Goal: Feedback & Contribution: Leave review/rating

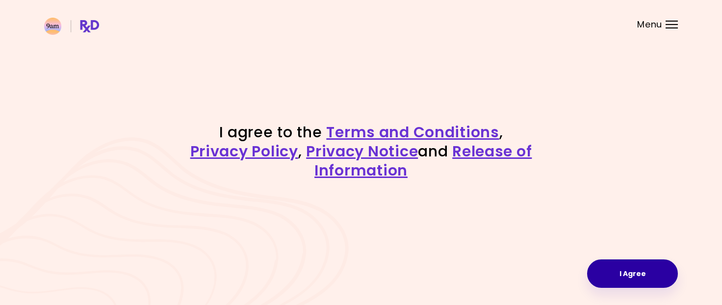
click at [650, 269] on button "I Agree" at bounding box center [632, 274] width 91 height 28
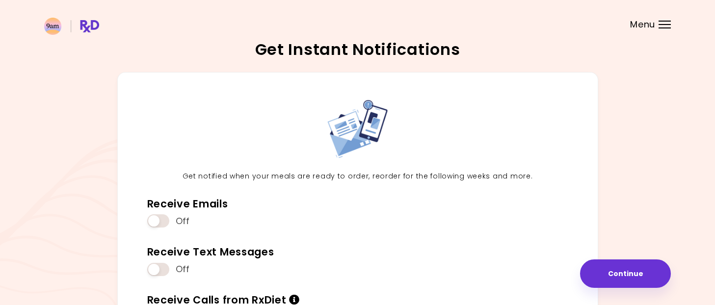
scroll to position [106, 0]
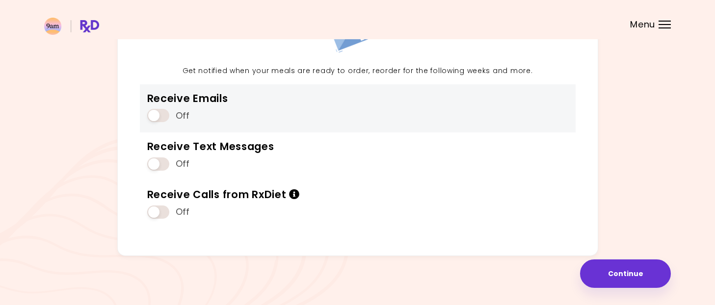
click at [158, 114] on span at bounding box center [158, 115] width 22 height 13
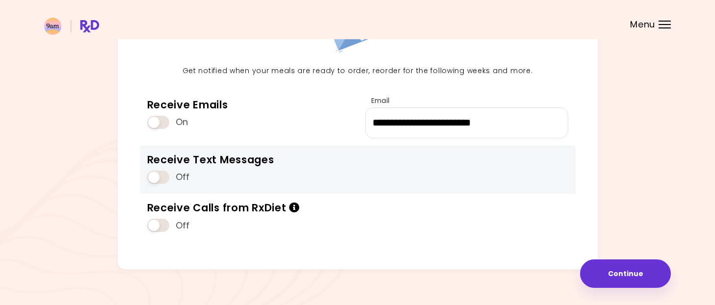
click at [156, 179] on span at bounding box center [158, 177] width 22 height 13
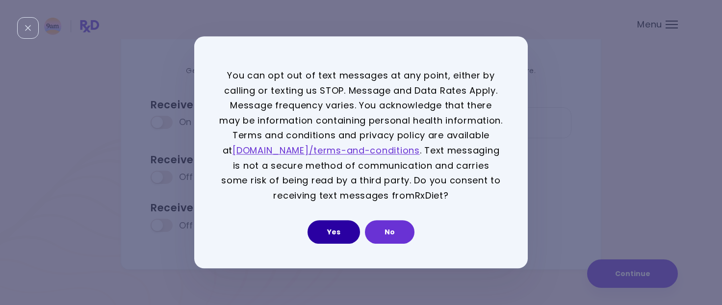
click at [317, 232] on button "Yes" at bounding box center [334, 233] width 53 height 24
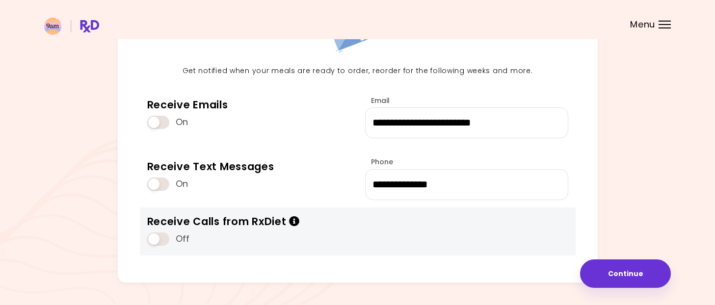
click at [158, 241] on span at bounding box center [158, 239] width 22 height 13
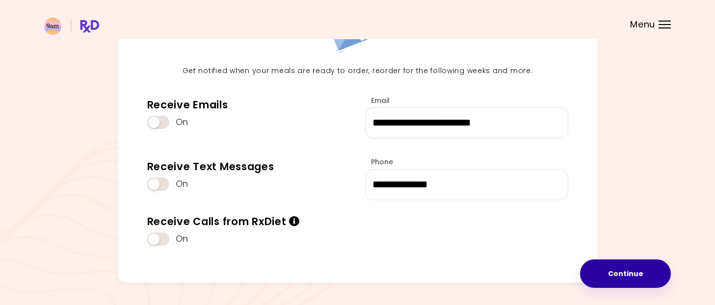
click at [620, 269] on button "Continue" at bounding box center [625, 274] width 91 height 28
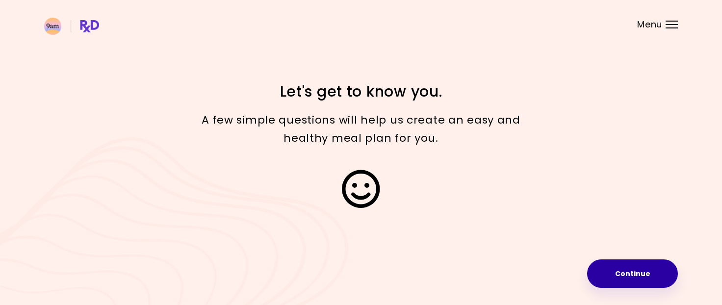
click at [639, 277] on button "Continue" at bounding box center [632, 274] width 91 height 28
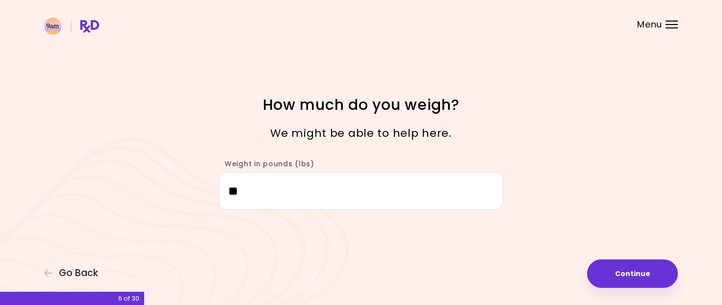
type input "*"
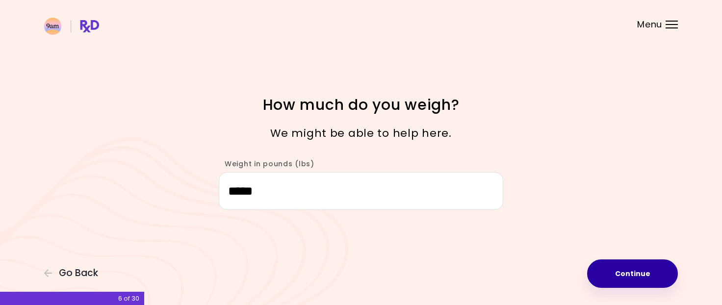
click at [637, 271] on button "Continue" at bounding box center [632, 274] width 91 height 28
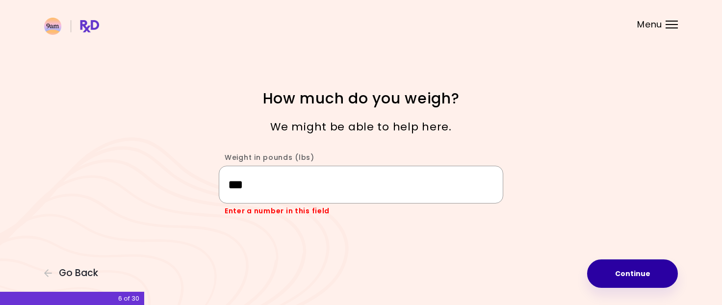
type input "***"
click at [649, 283] on button "Continue" at bounding box center [632, 274] width 91 height 28
select select "****"
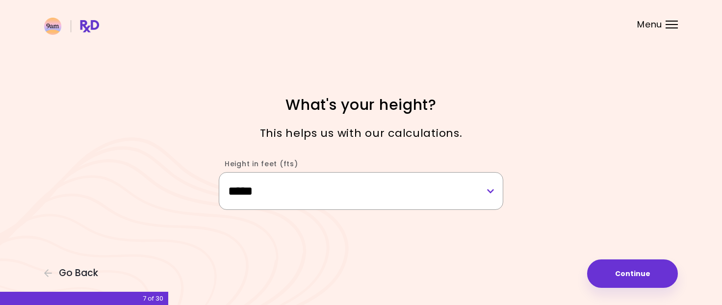
click at [491, 194] on select "**********" at bounding box center [361, 191] width 285 height 38
click at [598, 167] on div "**********" at bounding box center [361, 152] width 722 height 305
click at [623, 272] on button "Continue" at bounding box center [632, 274] width 91 height 28
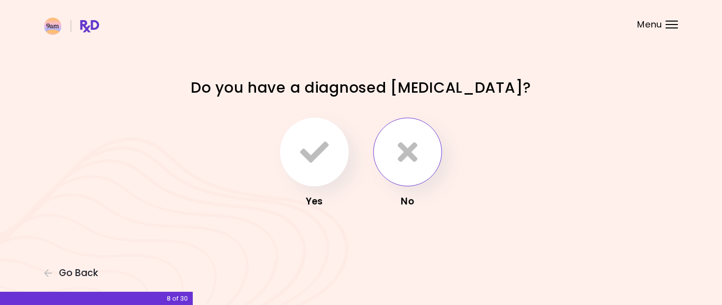
click at [402, 158] on icon "button" at bounding box center [408, 152] width 20 height 28
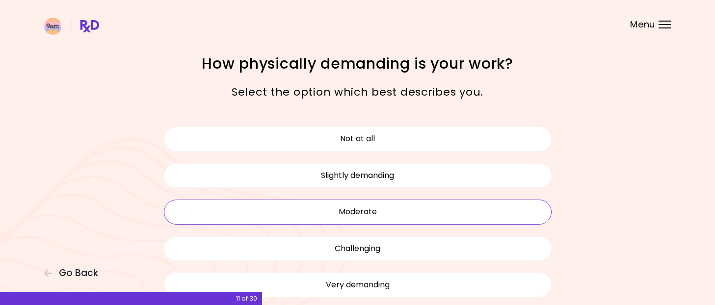
click at [369, 214] on button "Moderate" at bounding box center [358, 212] width 388 height 25
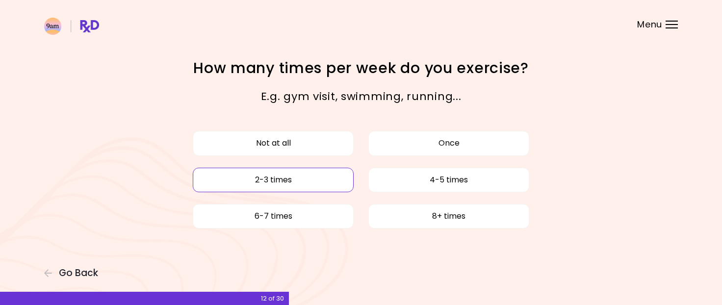
click at [317, 179] on button "2-3 times" at bounding box center [273, 180] width 161 height 25
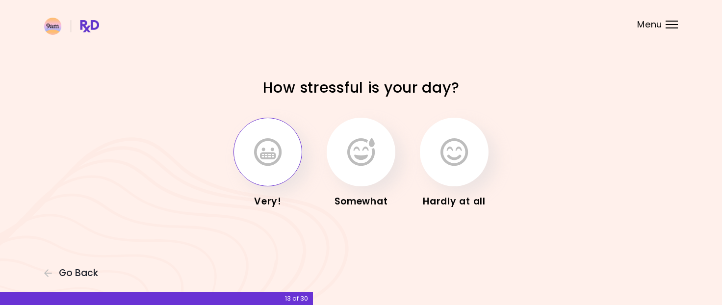
click at [270, 165] on icon "button" at bounding box center [267, 152] width 27 height 28
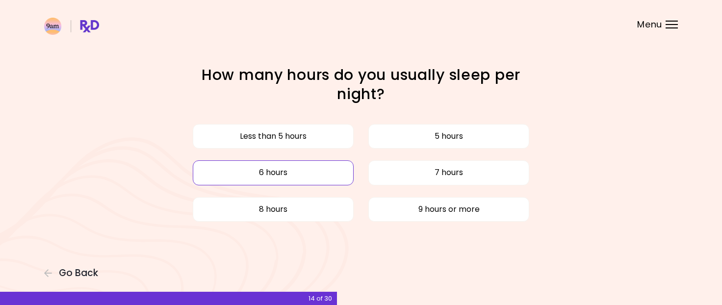
click at [320, 175] on button "6 hours" at bounding box center [273, 172] width 161 height 25
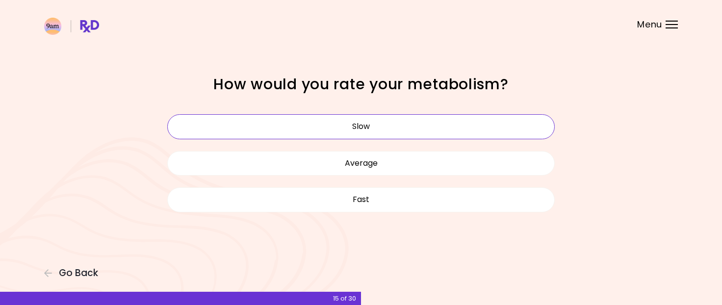
click at [355, 131] on button "Slow" at bounding box center [361, 126] width 388 height 25
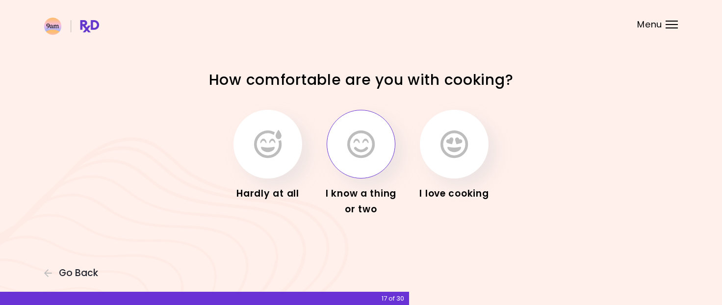
click at [371, 147] on icon "button" at bounding box center [360, 144] width 27 height 28
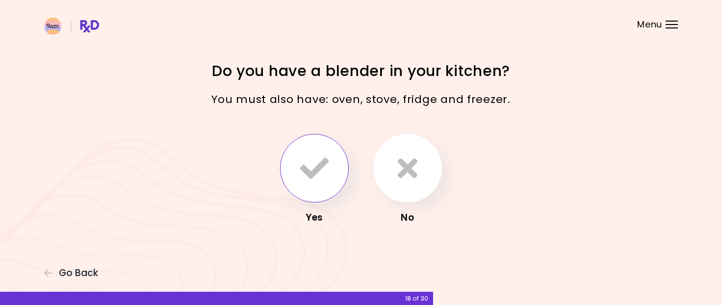
click at [328, 176] on icon "button" at bounding box center [314, 168] width 28 height 28
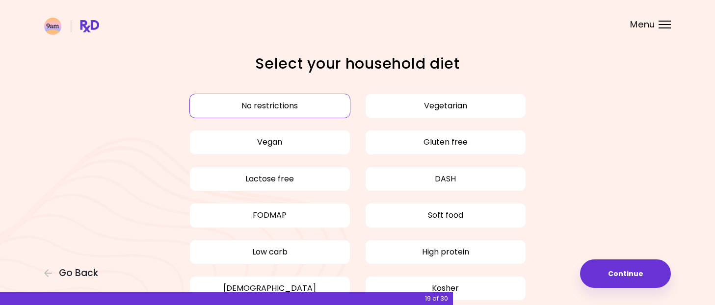
click at [295, 106] on button "No restrictions" at bounding box center [269, 106] width 161 height 25
click at [333, 106] on button "No restrictions" at bounding box center [269, 106] width 161 height 25
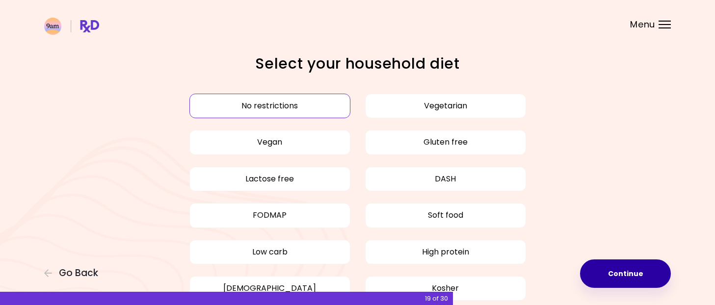
click at [630, 273] on button "Continue" at bounding box center [625, 274] width 91 height 28
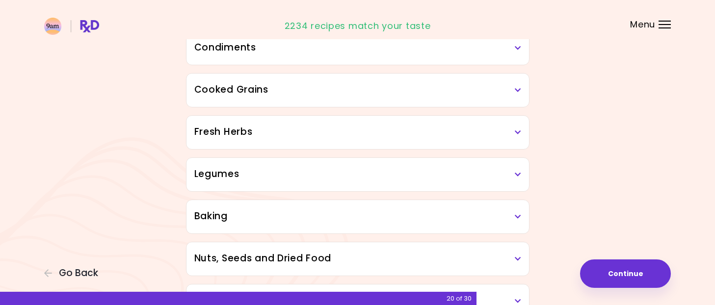
scroll to position [304, 0]
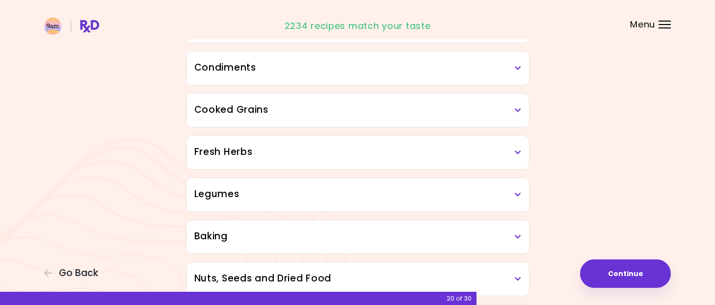
click at [473, 189] on h3 "Legumes" at bounding box center [357, 194] width 327 height 14
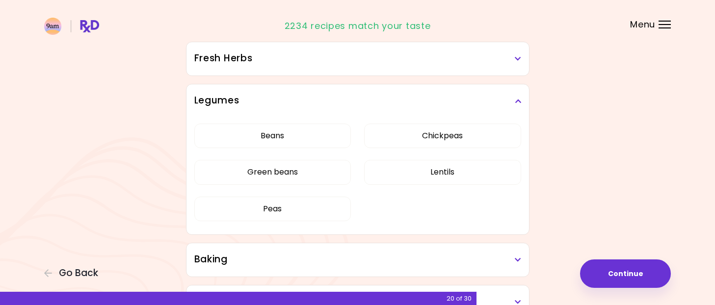
scroll to position [419, 0]
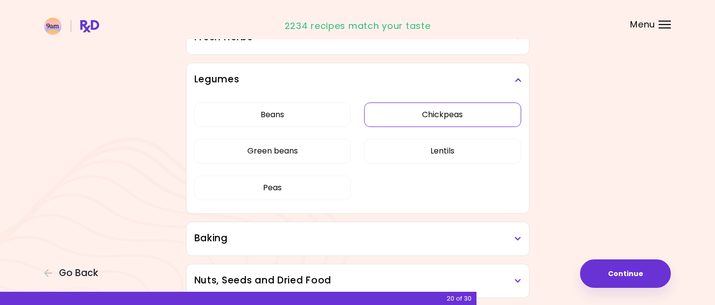
click at [419, 115] on button "Chickpeas" at bounding box center [442, 115] width 157 height 25
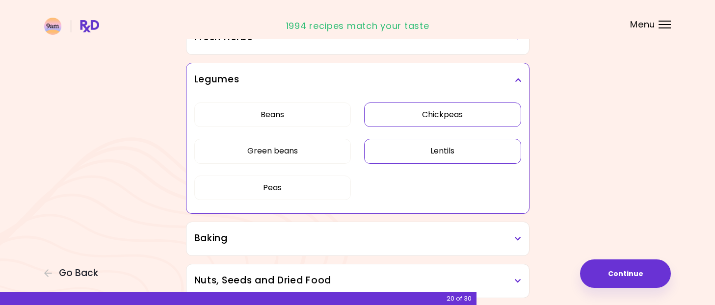
click at [430, 146] on button "Lentils" at bounding box center [442, 151] width 157 height 25
click at [291, 181] on button "Peas" at bounding box center [272, 188] width 157 height 25
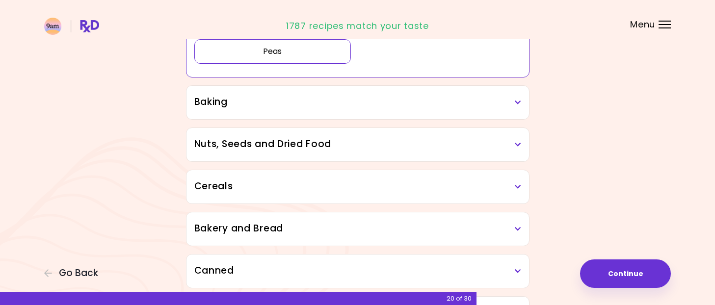
scroll to position [559, 0]
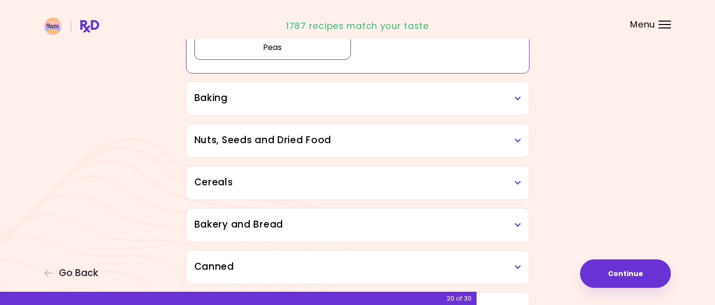
click at [480, 99] on h3 "Baking" at bounding box center [357, 98] width 327 height 14
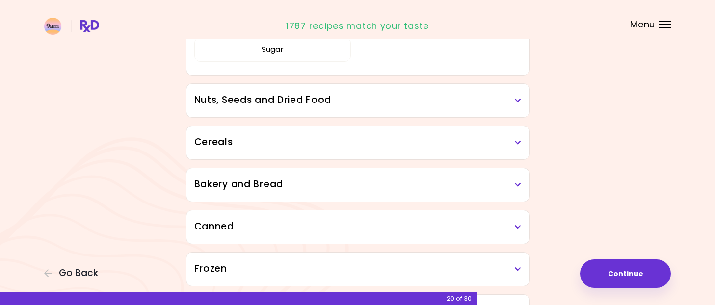
scroll to position [728, 0]
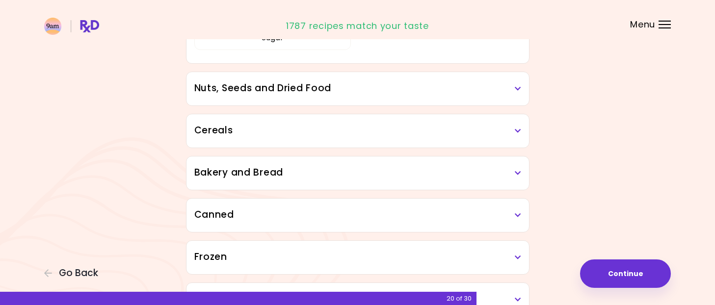
click at [487, 76] on div "Nuts, Seeds and Dried Food" at bounding box center [357, 88] width 343 height 33
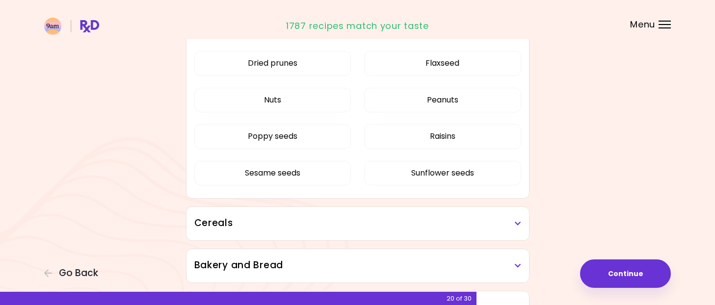
scroll to position [568, 0]
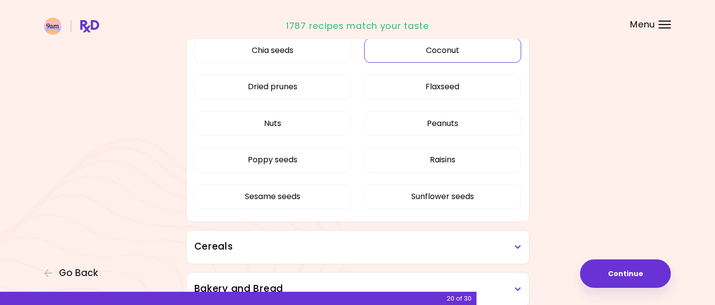
click at [418, 46] on button "Coconut" at bounding box center [442, 50] width 157 height 25
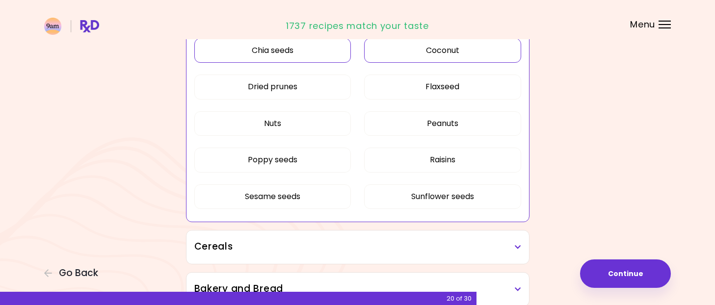
click at [265, 49] on button "Chia seeds" at bounding box center [272, 50] width 157 height 25
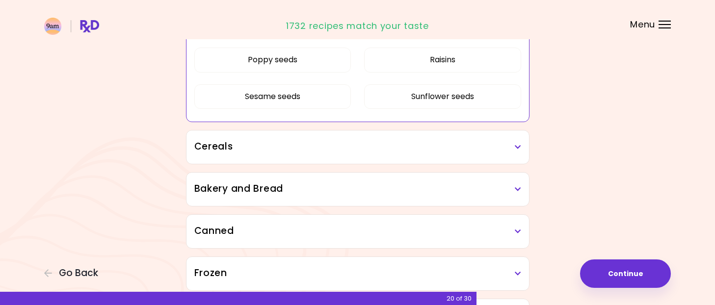
scroll to position [691, 0]
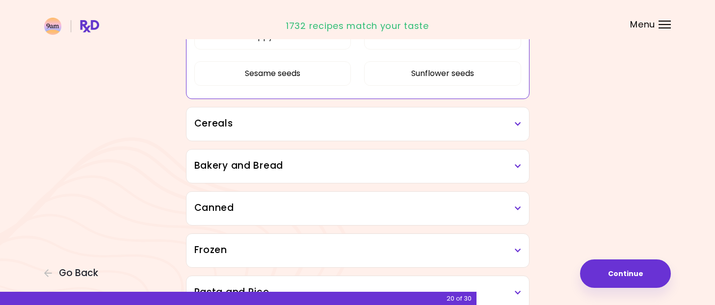
click at [466, 129] on div "Cereals" at bounding box center [357, 123] width 343 height 33
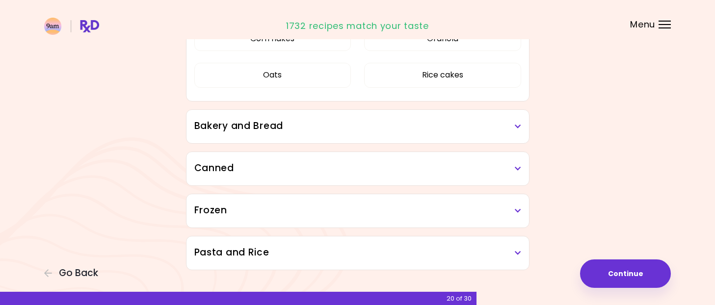
scroll to position [827, 0]
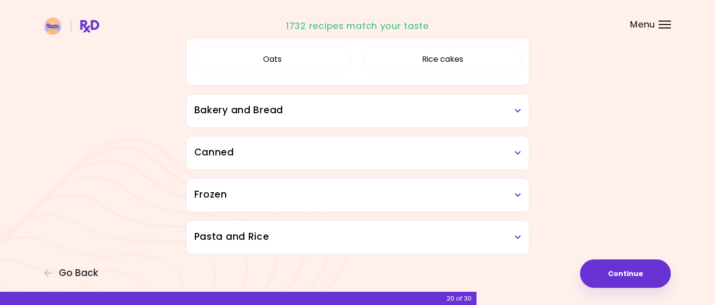
click at [314, 149] on h3 "Canned" at bounding box center [357, 153] width 327 height 14
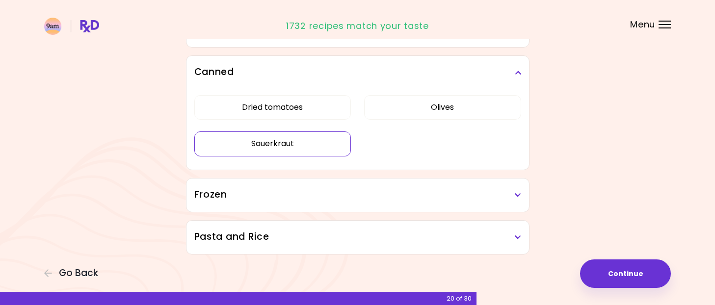
click at [283, 148] on button "Sauerkraut" at bounding box center [272, 144] width 157 height 25
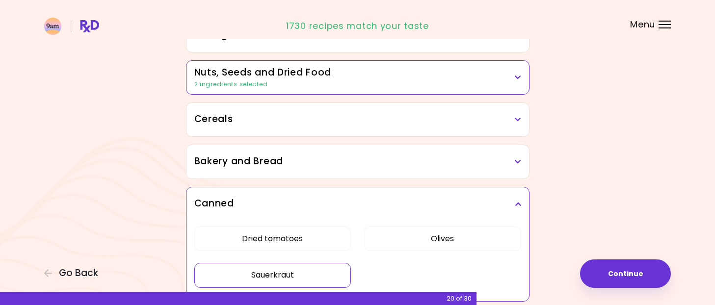
scroll to position [504, 0]
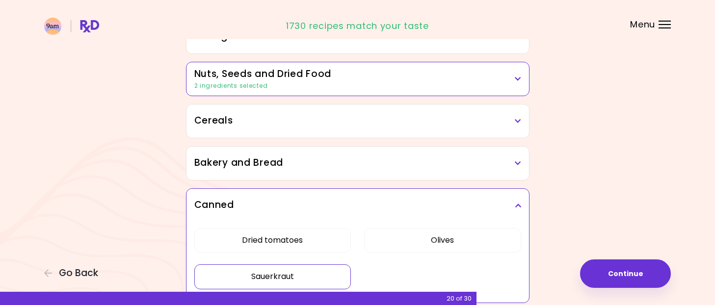
click at [459, 157] on h3 "Bakery and Bread" at bounding box center [357, 163] width 327 height 14
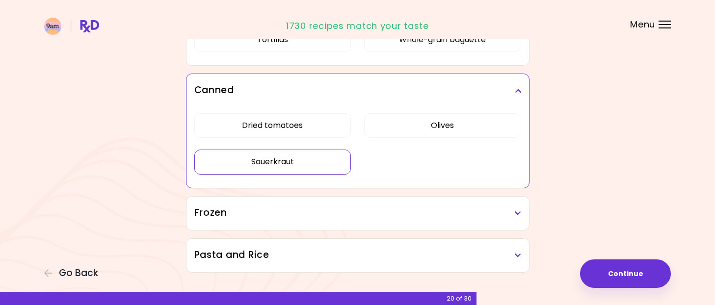
scroll to position [754, 0]
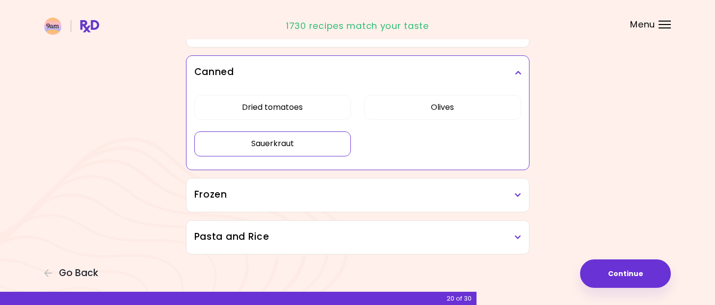
click at [449, 195] on h3 "Frozen" at bounding box center [357, 195] width 327 height 14
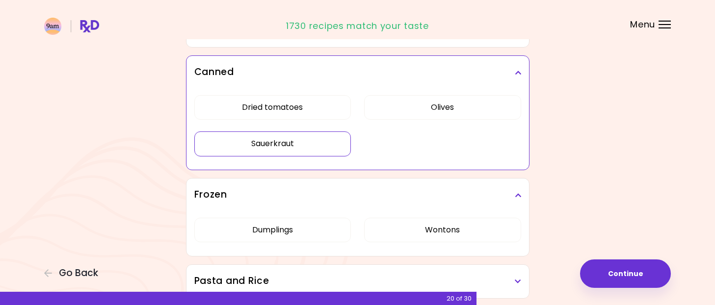
scroll to position [798, 0]
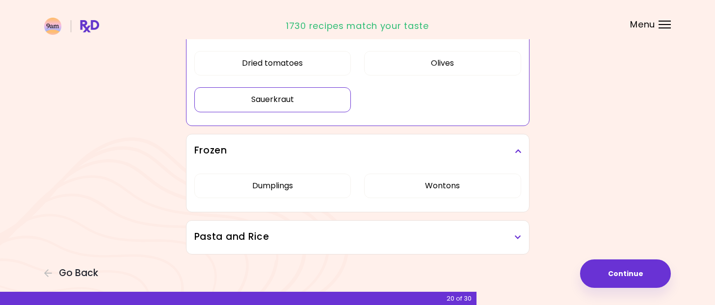
click at [369, 233] on h3 "Pasta and Rice" at bounding box center [357, 237] width 327 height 14
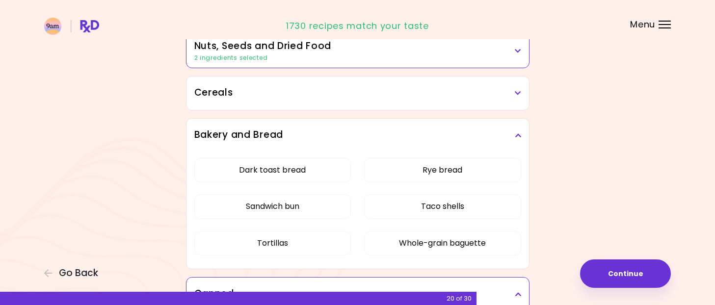
scroll to position [540, 0]
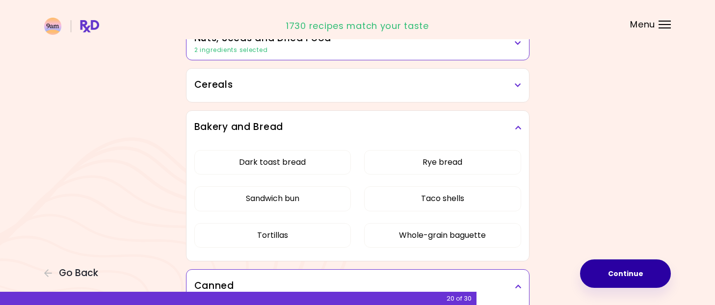
click at [634, 271] on button "Continue" at bounding box center [625, 274] width 91 height 28
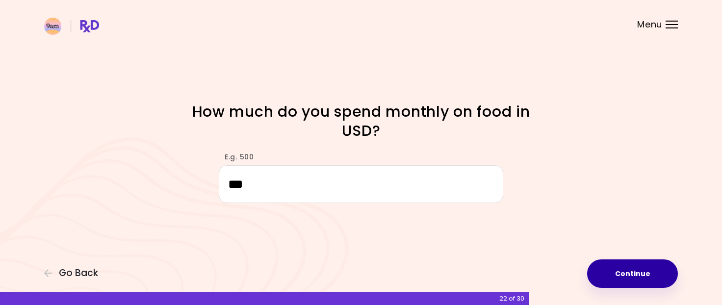
type input "***"
click at [621, 270] on button "Continue" at bounding box center [632, 274] width 91 height 28
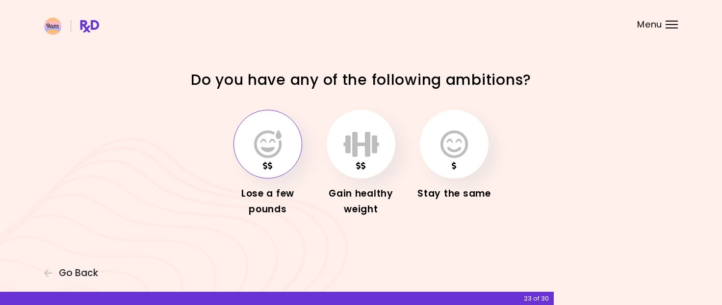
click at [276, 169] on button "button" at bounding box center [268, 144] width 69 height 69
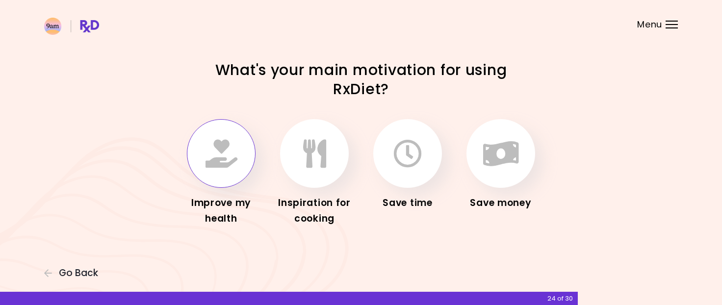
click at [217, 170] on button "button" at bounding box center [221, 153] width 69 height 69
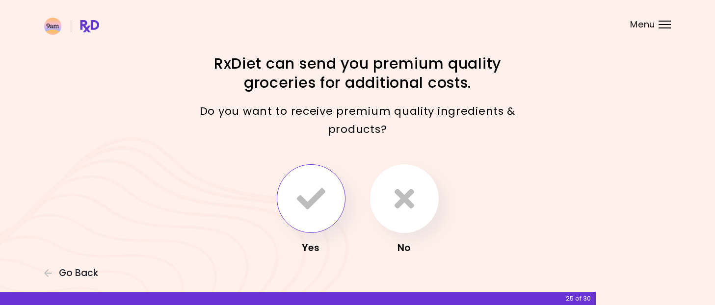
click at [304, 199] on icon "button" at bounding box center [311, 199] width 28 height 28
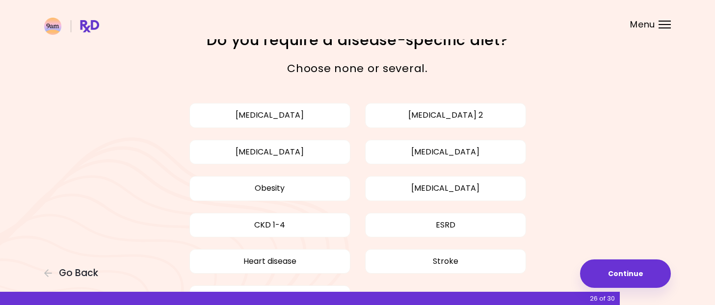
scroll to position [25, 0]
click at [302, 146] on button "[MEDICAL_DATA]" at bounding box center [269, 151] width 161 height 25
click at [298, 184] on button "Obesity" at bounding box center [269, 187] width 161 height 25
drag, startPoint x: 713, startPoint y: 172, endPoint x: 709, endPoint y: 208, distance: 36.6
click at [709, 208] on div "Focusable invisible element Do you require a disease-specific diet? Choose none…" at bounding box center [357, 178] width 715 height 406
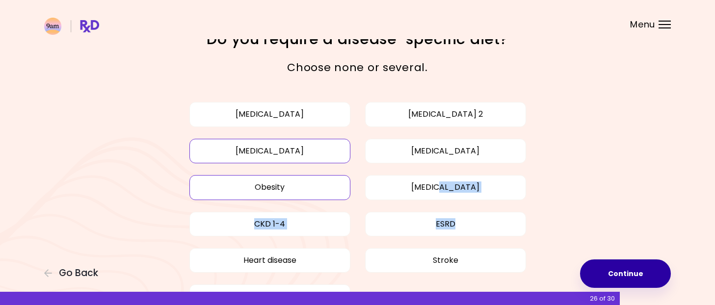
click at [598, 283] on button "Continue" at bounding box center [625, 274] width 91 height 28
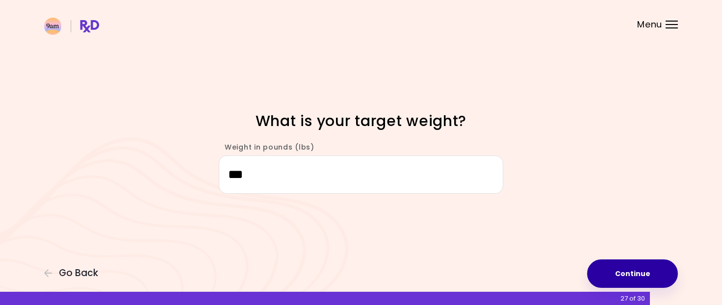
type input "***"
click at [623, 273] on button "Continue" at bounding box center [632, 274] width 91 height 28
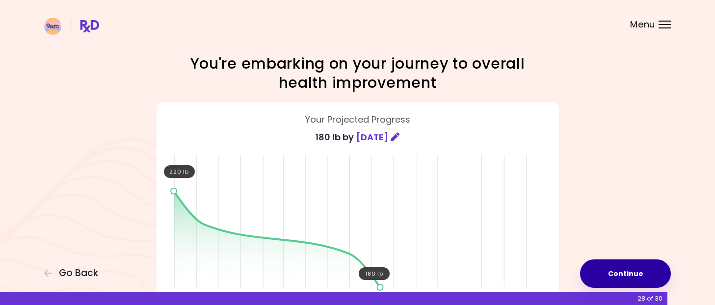
click at [638, 275] on button "Continue" at bounding box center [625, 274] width 91 height 28
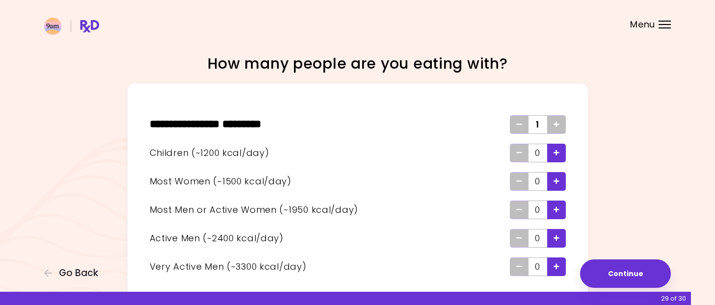
scroll to position [57, 0]
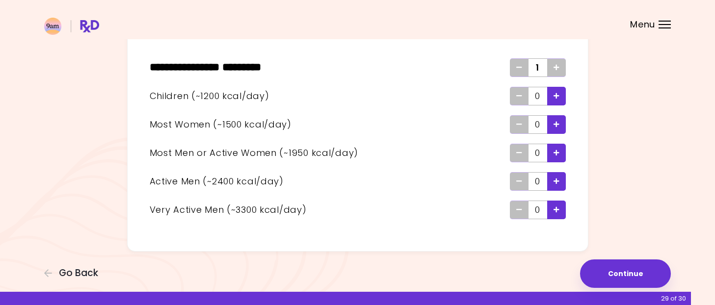
click at [557, 67] on icon "Add" at bounding box center [557, 67] width 6 height 6
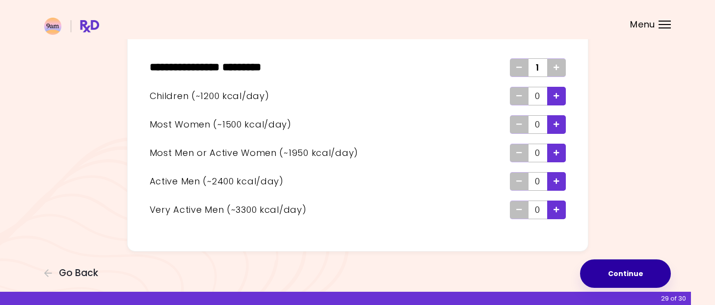
click at [627, 266] on button "Continue" at bounding box center [625, 274] width 91 height 28
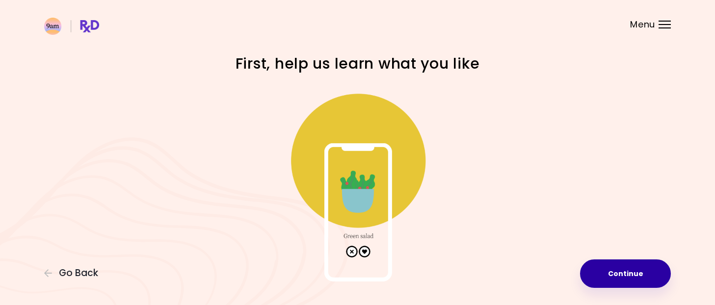
click at [606, 272] on button "Continue" at bounding box center [625, 274] width 91 height 28
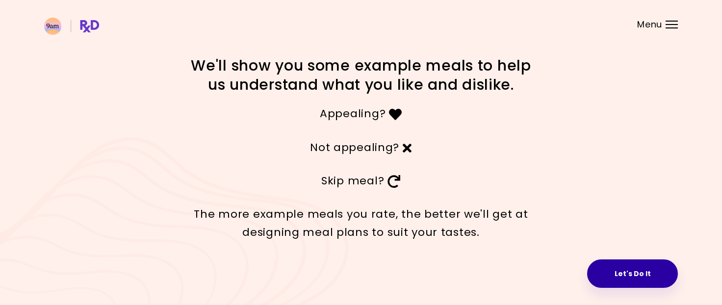
click at [624, 281] on button "Let's Do It" at bounding box center [632, 274] width 91 height 28
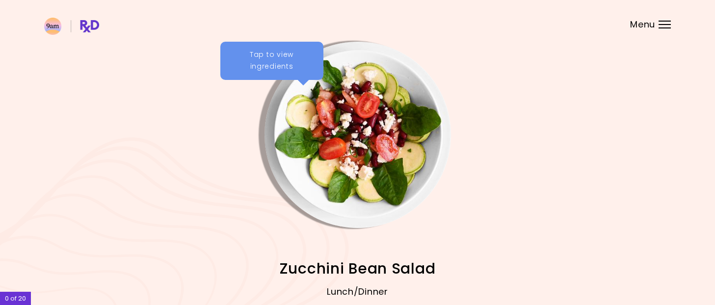
click at [284, 58] on div "Tap to view ingredients" at bounding box center [271, 61] width 103 height 38
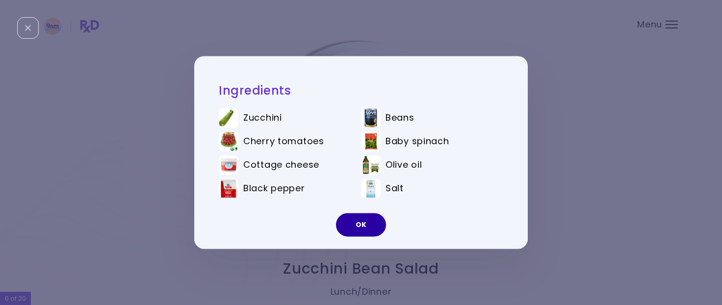
click at [349, 231] on button "OK" at bounding box center [361, 225] width 50 height 24
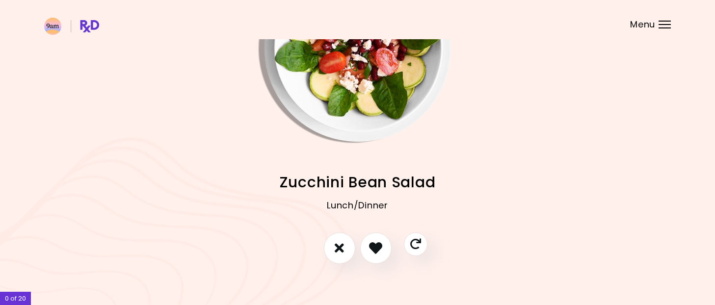
scroll to position [96, 0]
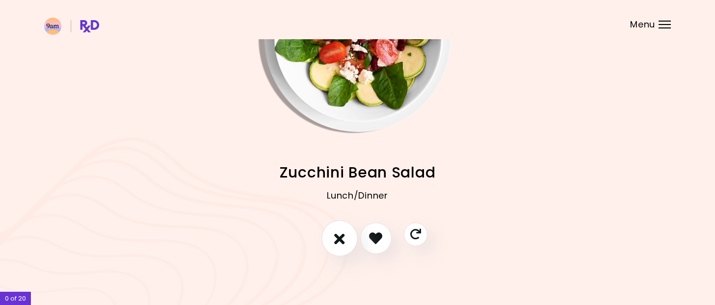
click at [334, 237] on icon "I don't like this recipe" at bounding box center [339, 238] width 11 height 15
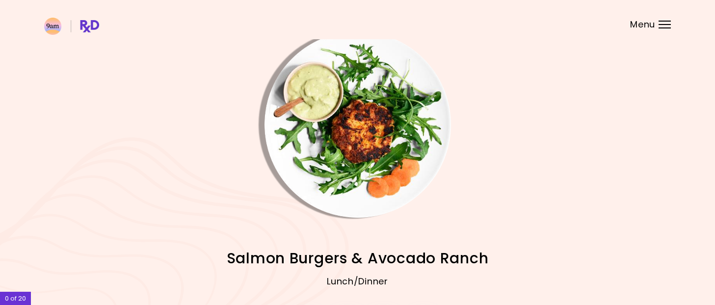
scroll to position [0, 0]
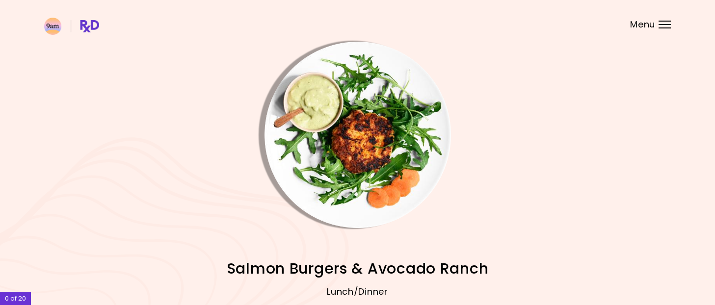
click at [324, 149] on img "Info - Salmon Burgers & Avocado Ranch" at bounding box center [357, 135] width 186 height 186
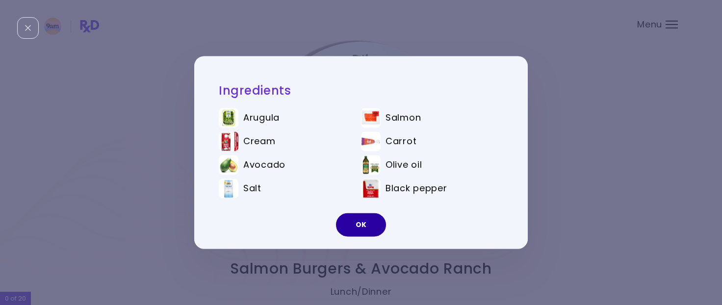
click at [345, 227] on button "OK" at bounding box center [361, 225] width 50 height 24
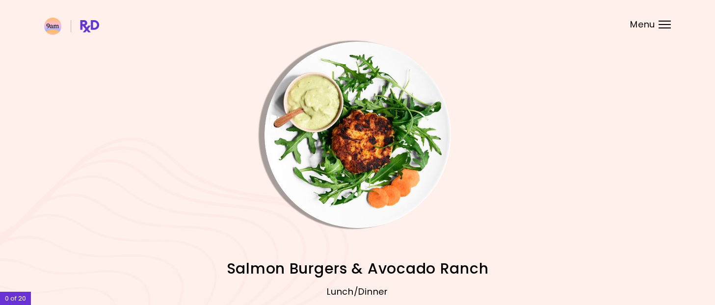
scroll to position [96, 0]
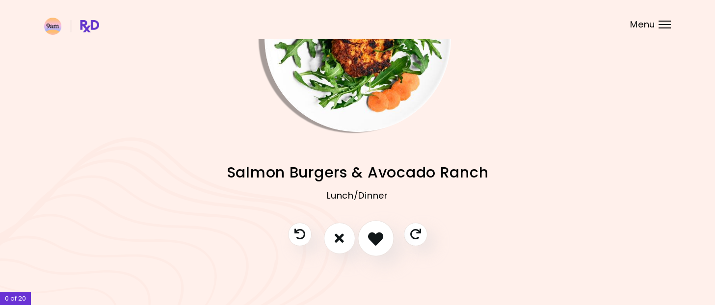
click at [375, 238] on icon "I like this recipe" at bounding box center [375, 238] width 15 height 15
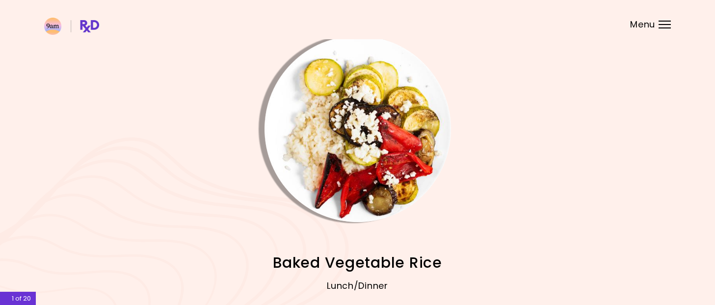
scroll to position [0, 0]
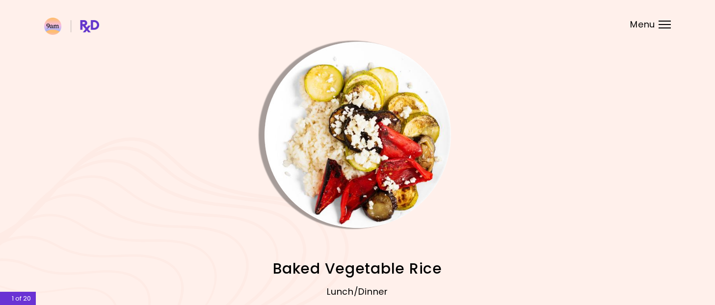
click at [330, 134] on img "Info - Baked Vegetable Rice" at bounding box center [357, 135] width 186 height 186
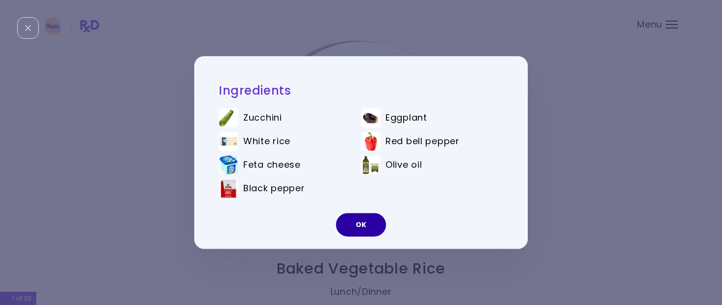
click at [359, 228] on button "OK" at bounding box center [361, 225] width 50 height 24
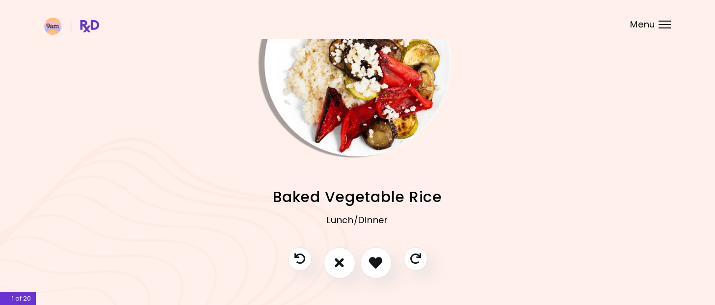
scroll to position [76, 0]
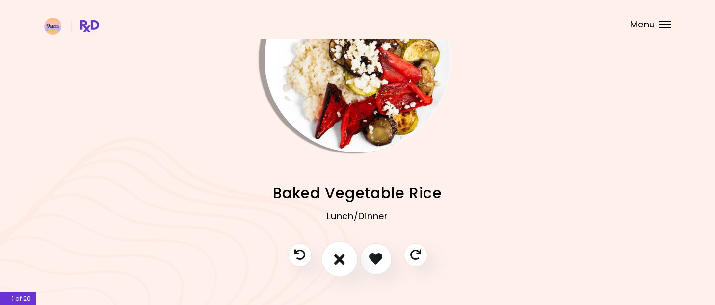
click at [338, 256] on icon "I don't like this recipe" at bounding box center [339, 258] width 11 height 15
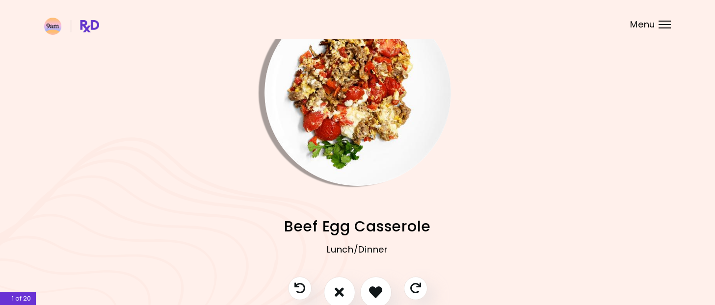
scroll to position [96, 0]
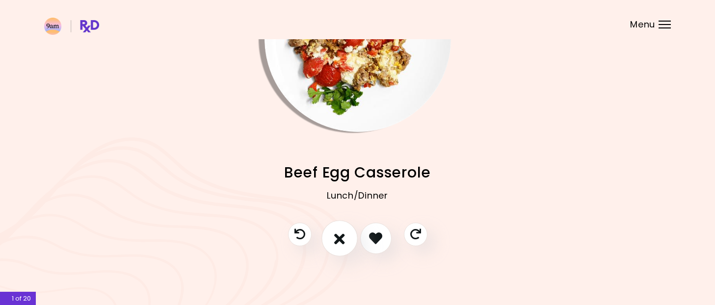
click at [332, 239] on button "I don't like this recipe" at bounding box center [339, 238] width 36 height 36
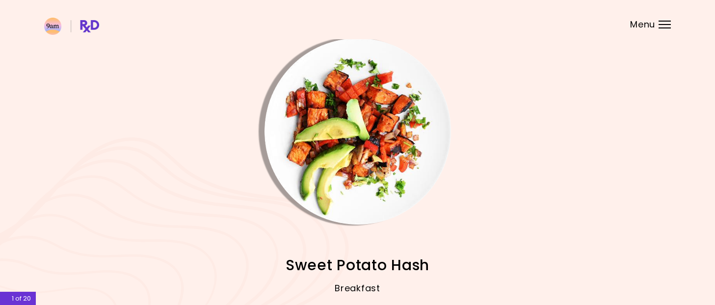
scroll to position [0, 0]
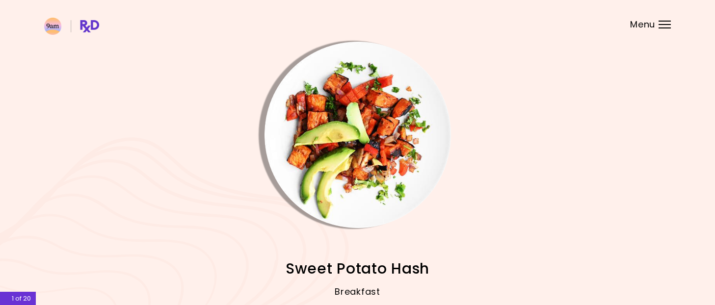
click at [300, 55] on div at bounding box center [357, 135] width 186 height 186
click at [300, 77] on img "Info - Sweet Potato Hash" at bounding box center [357, 135] width 186 height 186
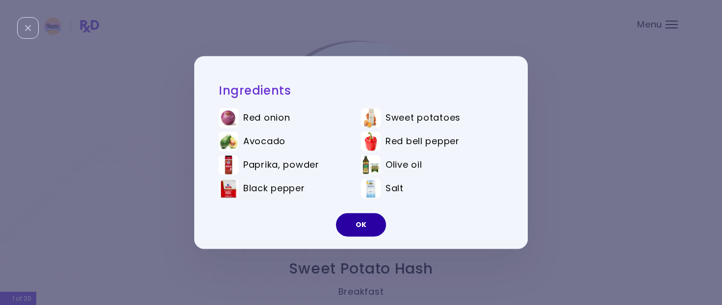
click at [357, 229] on button "OK" at bounding box center [361, 225] width 50 height 24
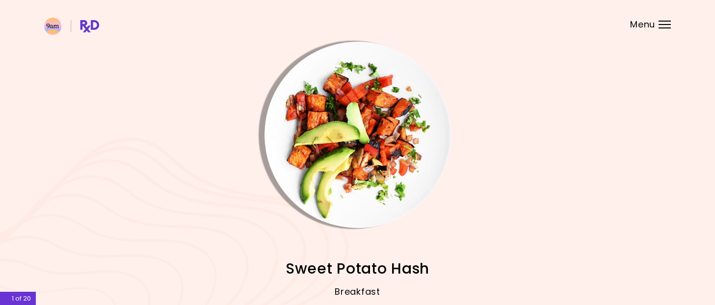
drag, startPoint x: 714, startPoint y: 87, endPoint x: 715, endPoint y: 138, distance: 50.5
click at [715, 138] on html "**********" at bounding box center [357, 201] width 715 height 402
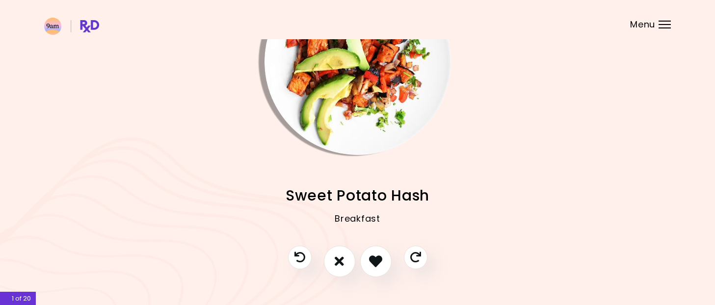
scroll to position [96, 0]
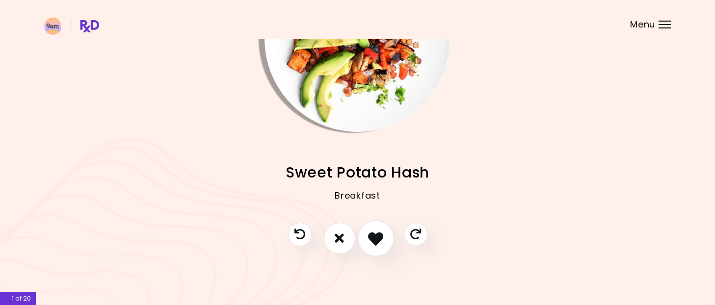
click at [369, 245] on icon "I like this recipe" at bounding box center [375, 238] width 15 height 15
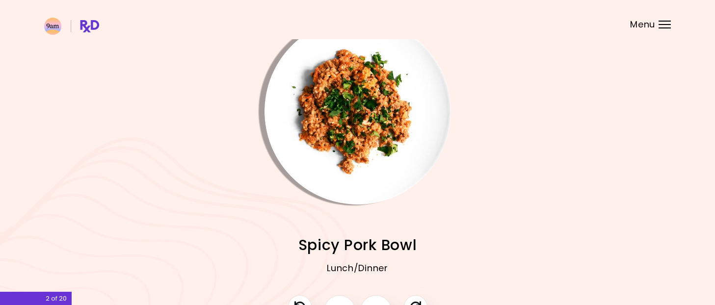
scroll to position [19, 0]
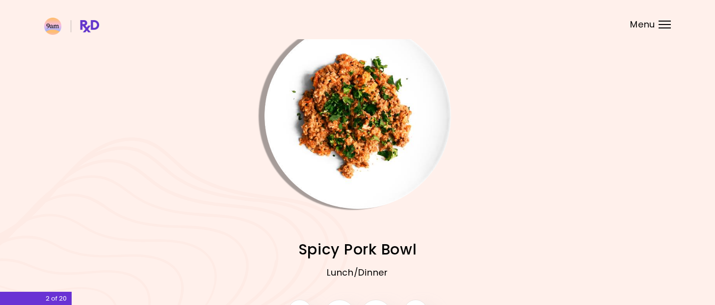
click at [396, 148] on img "Info - Spicy Pork Bowl" at bounding box center [357, 116] width 186 height 186
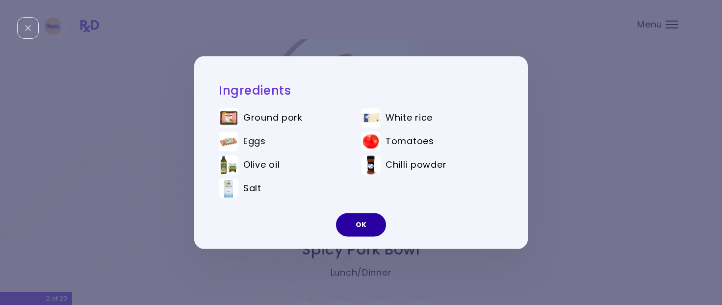
click at [356, 216] on button "OK" at bounding box center [361, 225] width 50 height 24
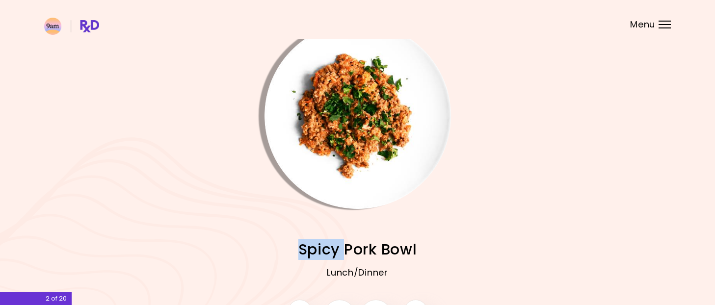
click at [356, 216] on div "Zucchini Bean Salad Lunch/Dinner Salmon Burgers & Avocado Ranch Lunch/Dinner Ba…" at bounding box center [357, 254] width 627 height 91
click at [500, 155] on img "Info - Tortilla Turkey Parathas" at bounding box center [583, 116] width 186 height 186
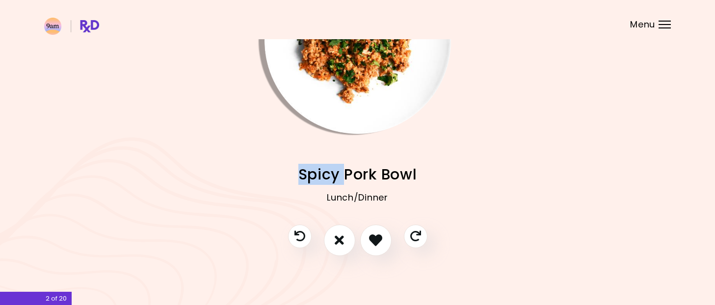
scroll to position [96, 0]
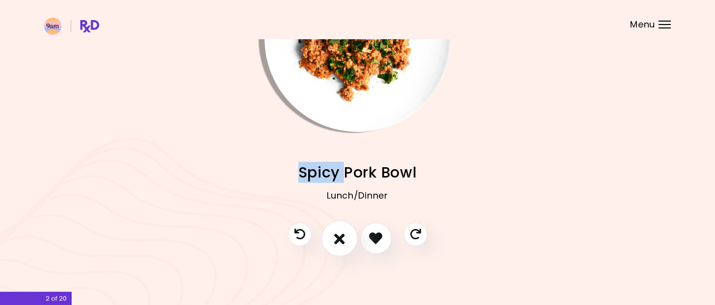
click at [343, 240] on icon "I don't like this recipe" at bounding box center [339, 238] width 11 height 15
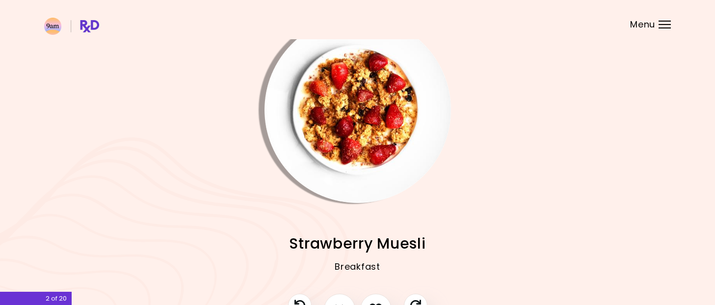
scroll to position [6, 0]
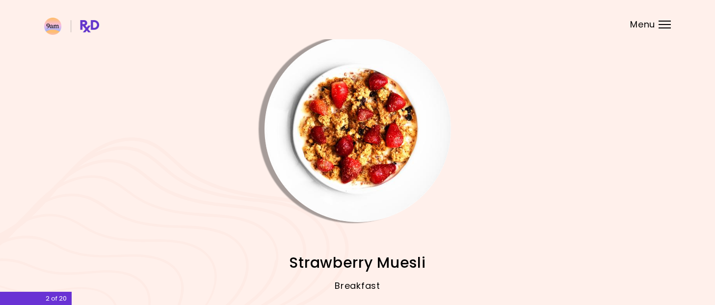
click at [310, 151] on img "Info - Strawberry Muesli" at bounding box center [357, 129] width 186 height 186
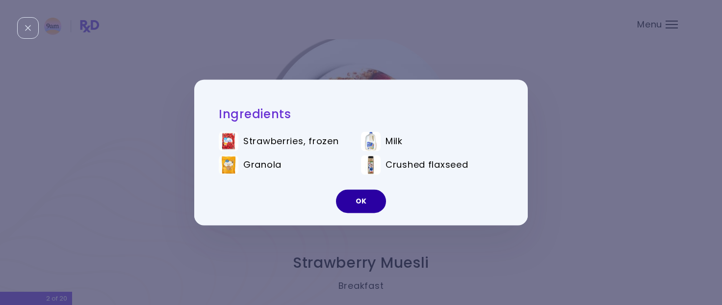
click at [353, 200] on button "OK" at bounding box center [361, 202] width 50 height 24
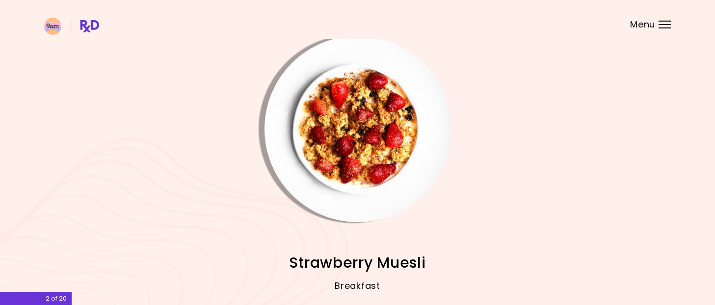
scroll to position [96, 0]
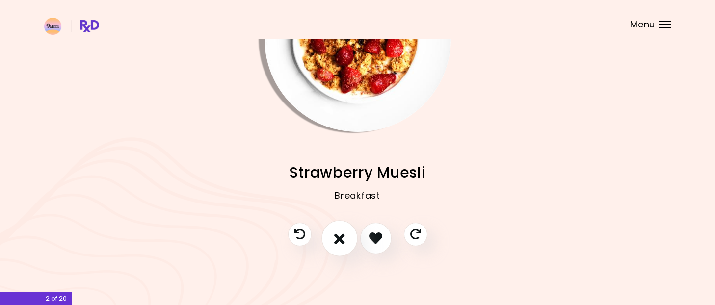
click at [336, 242] on icon "I don't like this recipe" at bounding box center [339, 238] width 11 height 15
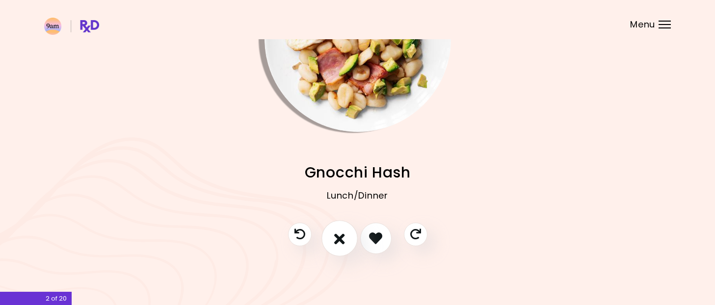
click at [327, 244] on button "I don't like this recipe" at bounding box center [339, 238] width 36 height 36
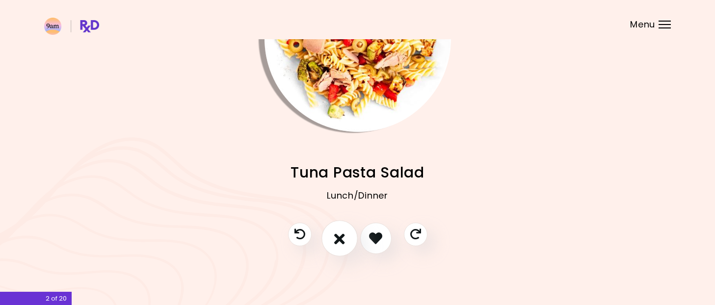
click at [330, 239] on button "I don't like this recipe" at bounding box center [339, 238] width 36 height 36
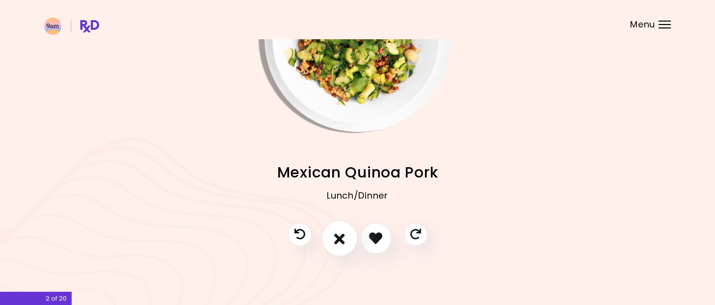
click at [338, 243] on icon "I don't like this recipe" at bounding box center [339, 238] width 11 height 15
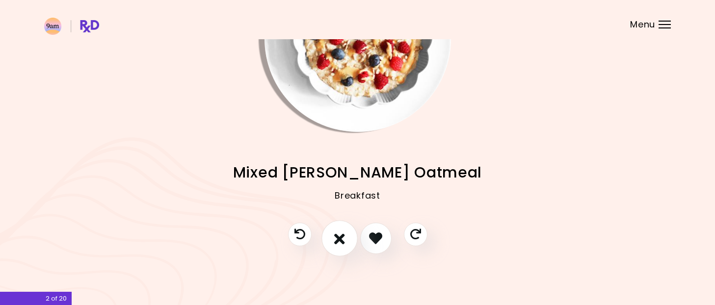
click at [338, 243] on icon "I don't like this recipe" at bounding box center [339, 238] width 11 height 15
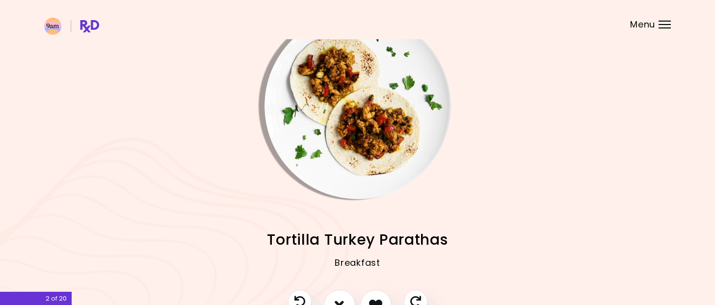
scroll to position [0, 0]
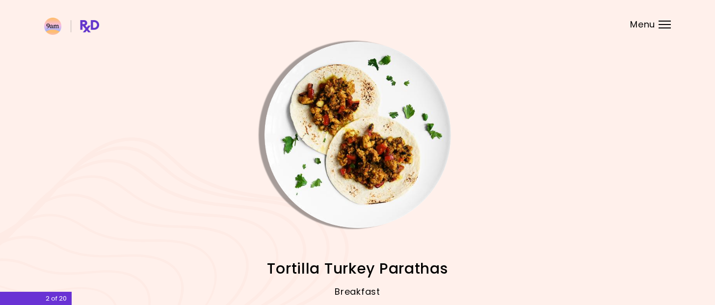
click at [338, 80] on img "Info - Tortilla Turkey Parathas" at bounding box center [357, 135] width 186 height 186
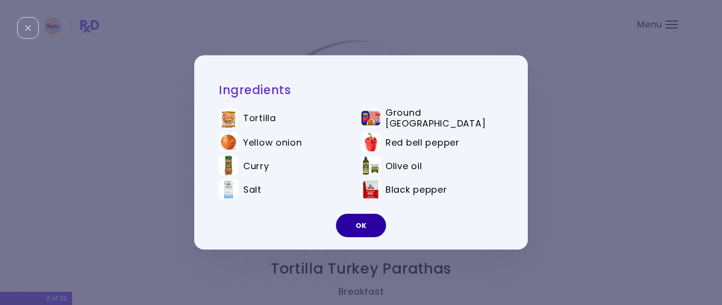
click at [347, 230] on button "OK" at bounding box center [361, 226] width 50 height 24
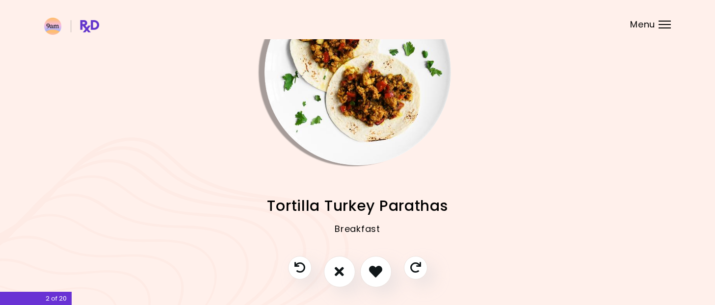
scroll to position [96, 0]
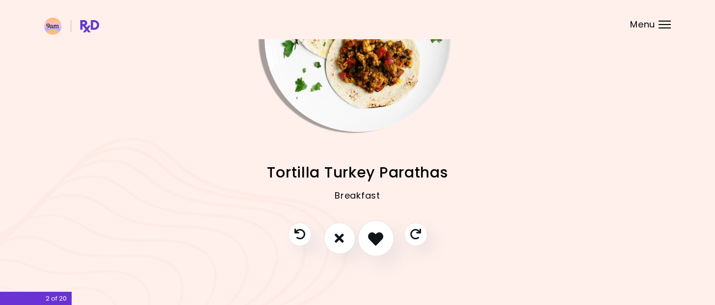
click at [369, 235] on icon "I like this recipe" at bounding box center [375, 238] width 15 height 15
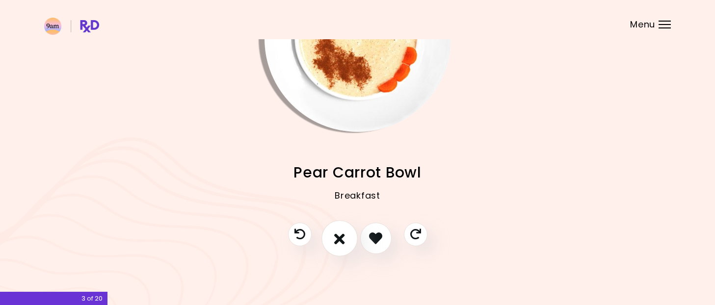
click at [332, 250] on button "I don't like this recipe" at bounding box center [339, 238] width 36 height 36
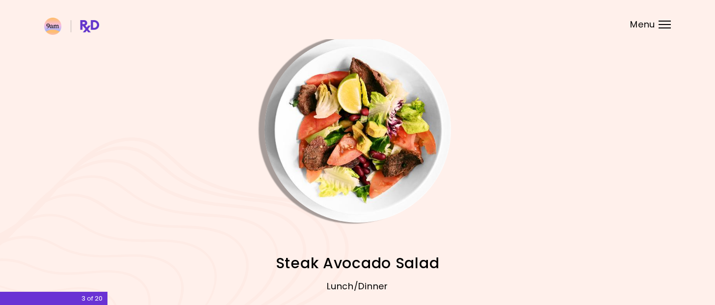
scroll to position [0, 0]
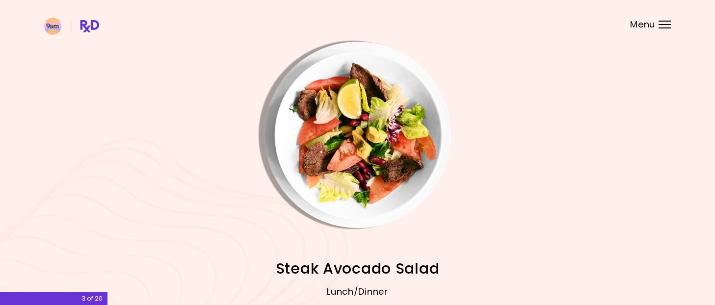
click at [390, 119] on img "Info - Steak Avocado Salad" at bounding box center [357, 135] width 186 height 186
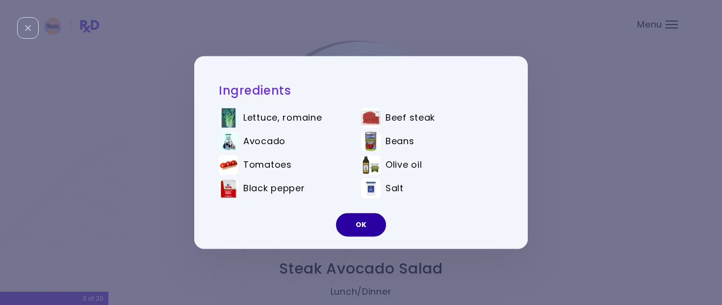
click at [362, 227] on button "OK" at bounding box center [361, 225] width 50 height 24
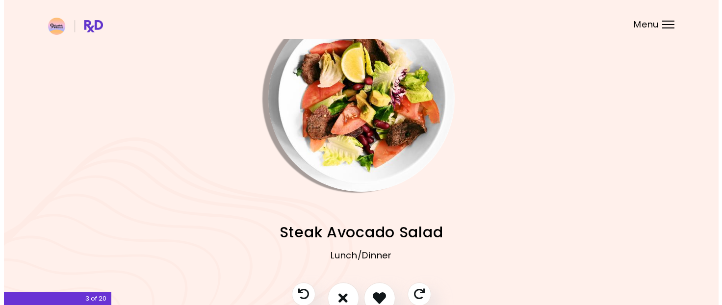
scroll to position [96, 0]
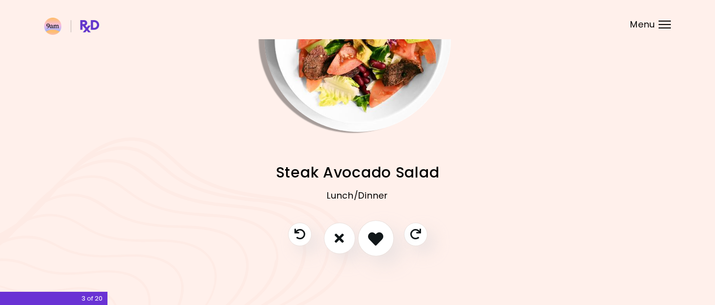
click at [375, 233] on icon "I like this recipe" at bounding box center [375, 238] width 15 height 15
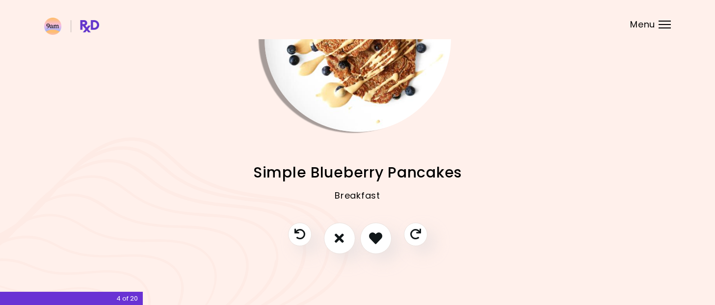
click at [331, 87] on img "Info - Simple Blueberry Pancakes" at bounding box center [357, 39] width 186 height 186
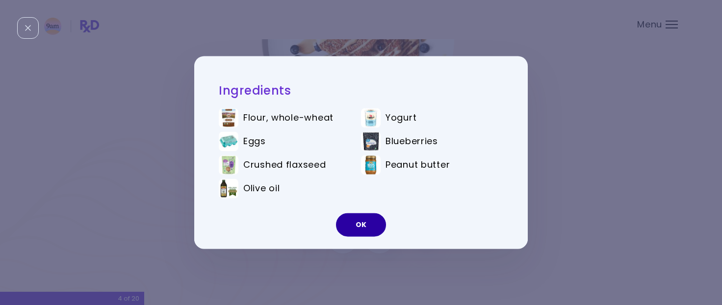
click at [372, 231] on button "OK" at bounding box center [361, 225] width 50 height 24
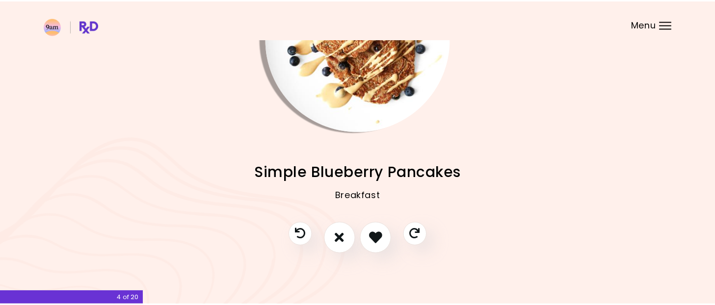
scroll to position [41, 0]
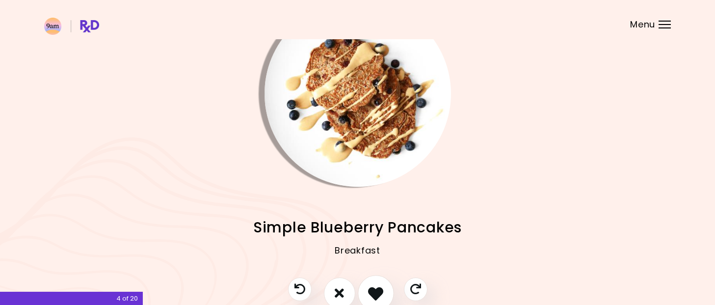
click at [370, 290] on icon "I like this recipe" at bounding box center [375, 293] width 15 height 15
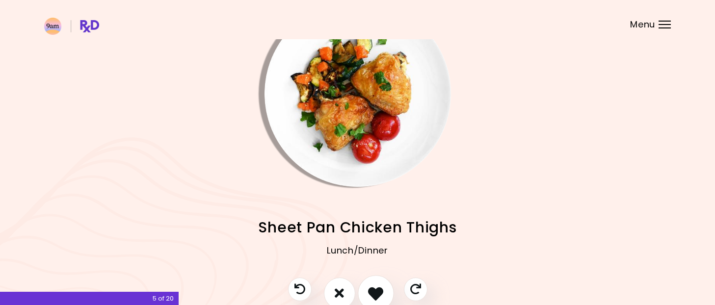
click at [373, 288] on icon "I like this recipe" at bounding box center [375, 293] width 15 height 15
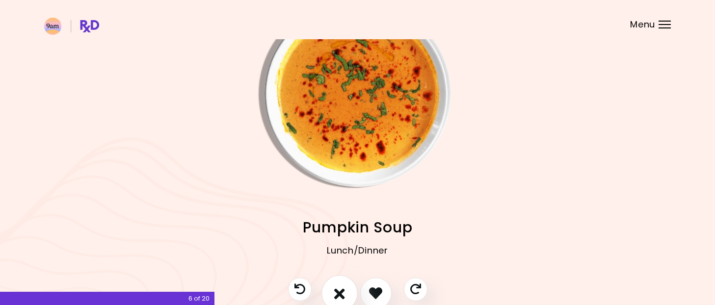
click at [334, 297] on icon "I don't like this recipe" at bounding box center [339, 293] width 11 height 15
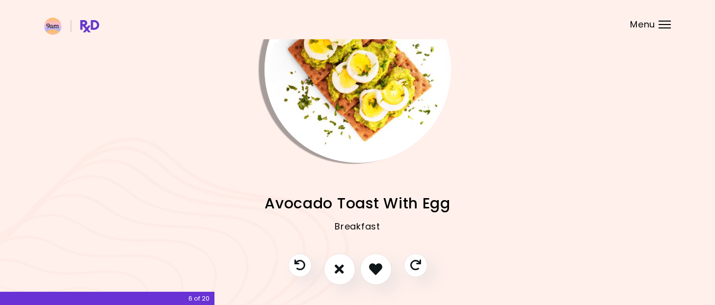
scroll to position [71, 0]
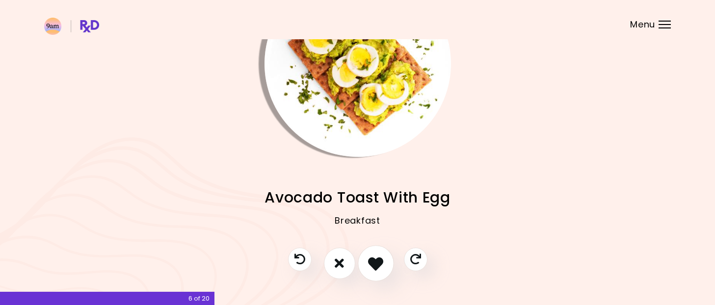
click at [377, 265] on icon "I like this recipe" at bounding box center [375, 263] width 15 height 15
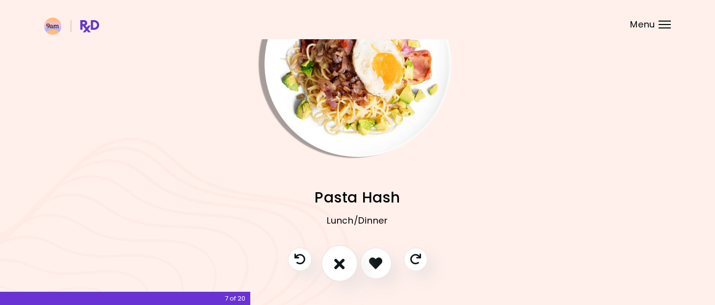
click at [340, 269] on icon "I don't like this recipe" at bounding box center [339, 263] width 11 height 15
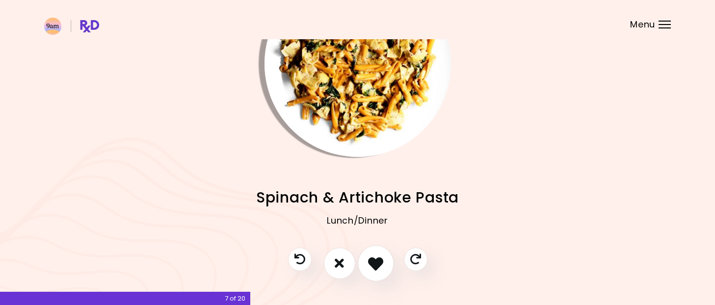
click at [372, 254] on button "I like this recipe" at bounding box center [376, 263] width 36 height 36
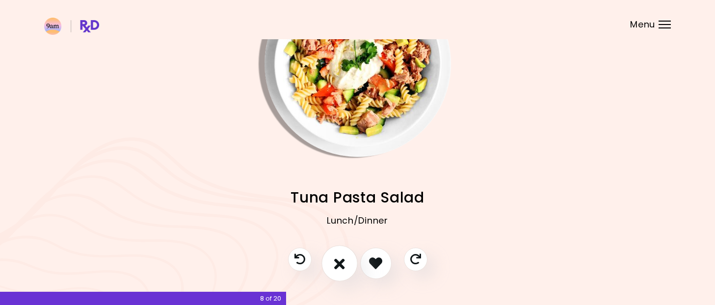
click at [340, 264] on icon "I don't like this recipe" at bounding box center [339, 263] width 11 height 15
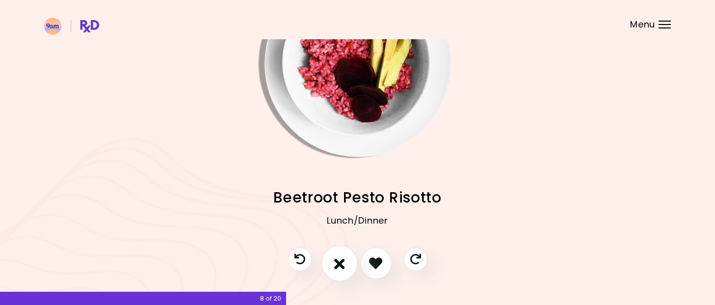
click at [340, 264] on icon "I don't like this recipe" at bounding box center [339, 263] width 11 height 15
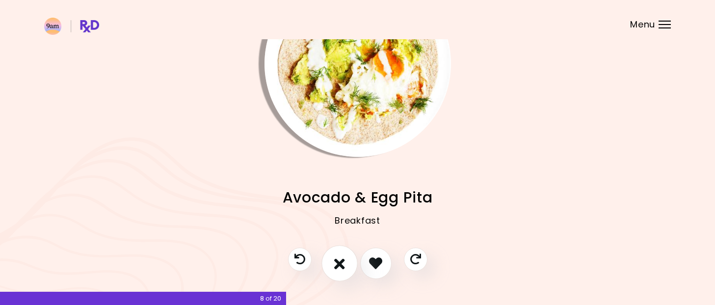
click at [340, 264] on icon "I don't like this recipe" at bounding box center [339, 263] width 11 height 15
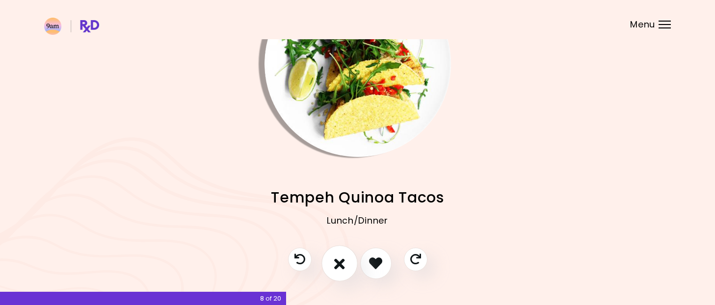
click at [340, 264] on icon "I don't like this recipe" at bounding box center [339, 263] width 11 height 15
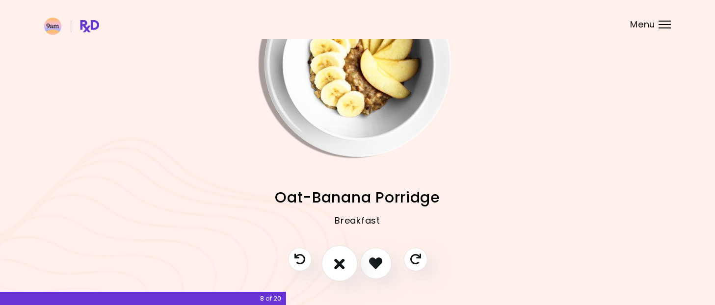
click at [340, 264] on icon "I don't like this recipe" at bounding box center [339, 263] width 11 height 15
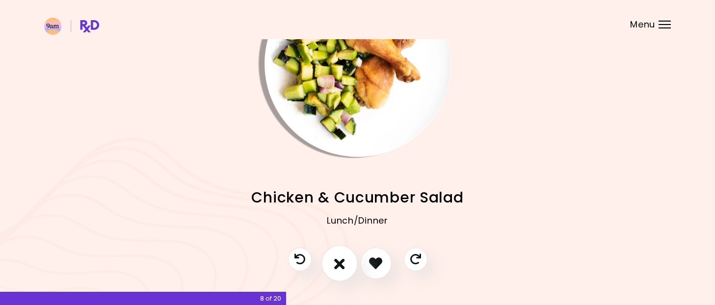
click at [340, 264] on icon "I don't like this recipe" at bounding box center [339, 263] width 11 height 15
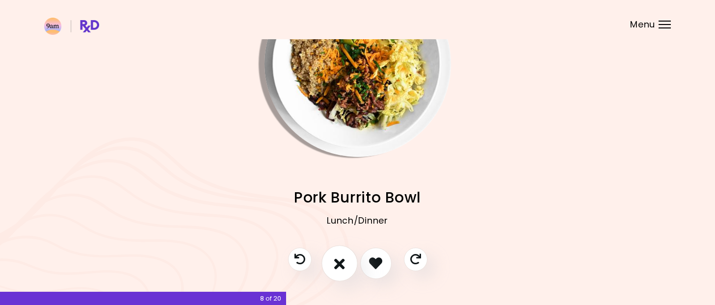
click at [340, 264] on icon "I don't like this recipe" at bounding box center [339, 263] width 11 height 15
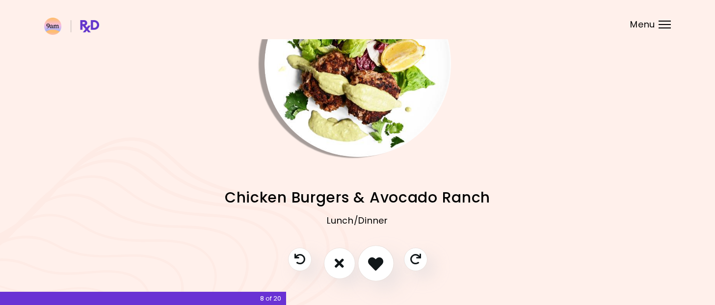
click at [372, 268] on icon "I like this recipe" at bounding box center [375, 263] width 15 height 15
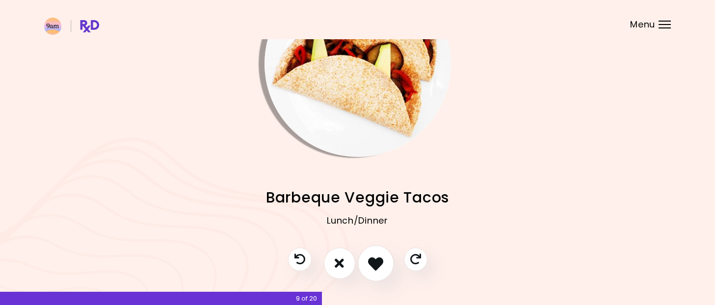
click at [370, 265] on icon "I like this recipe" at bounding box center [375, 263] width 15 height 15
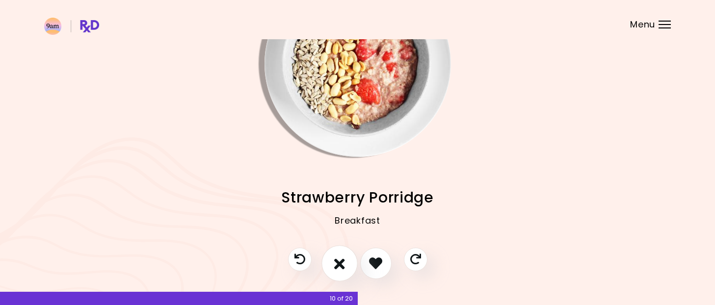
click at [339, 264] on icon "I don't like this recipe" at bounding box center [339, 263] width 11 height 15
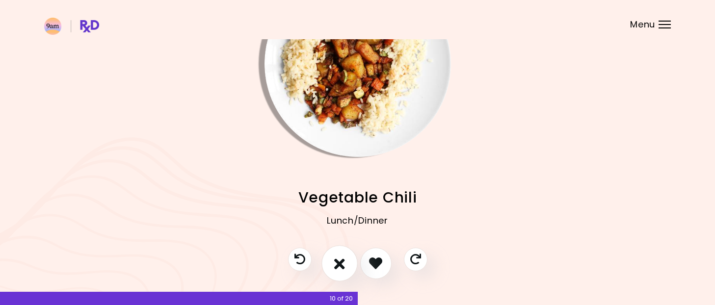
click at [339, 264] on icon "I don't like this recipe" at bounding box center [339, 263] width 11 height 15
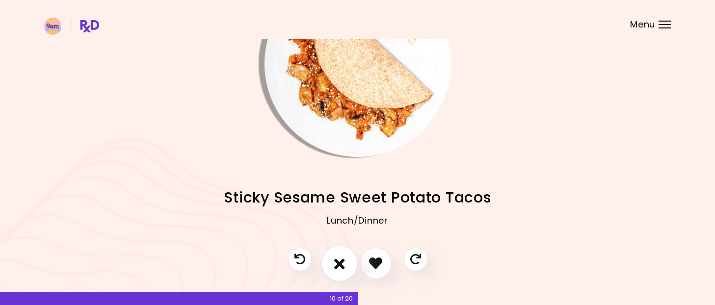
click at [339, 264] on icon "I don't like this recipe" at bounding box center [339, 263] width 11 height 15
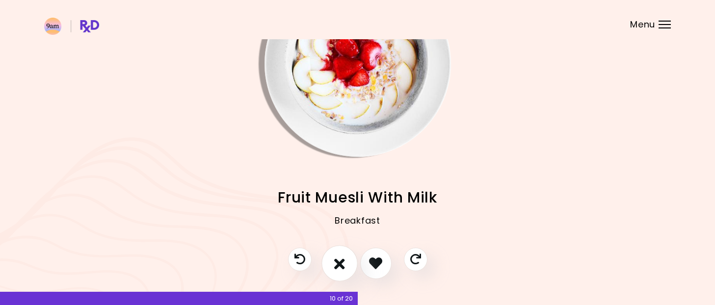
click at [339, 264] on icon "I don't like this recipe" at bounding box center [339, 263] width 11 height 15
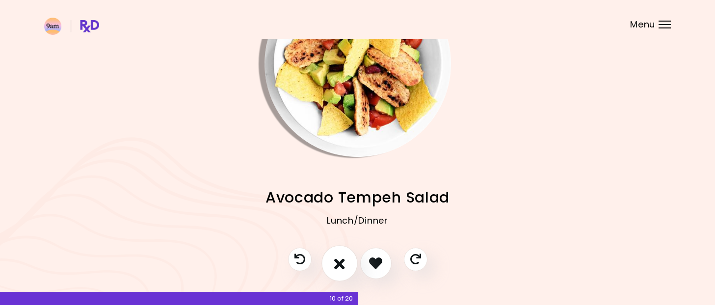
click at [339, 264] on icon "I don't like this recipe" at bounding box center [339, 263] width 11 height 15
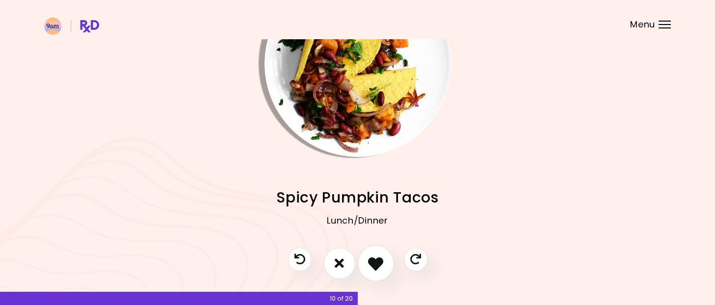
click at [373, 258] on icon "I like this recipe" at bounding box center [375, 263] width 15 height 15
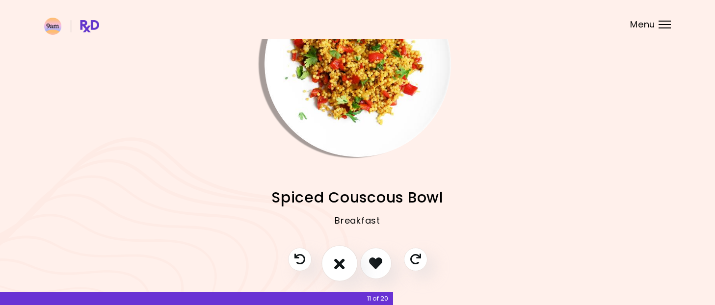
click at [336, 266] on icon "I don't like this recipe" at bounding box center [339, 263] width 11 height 15
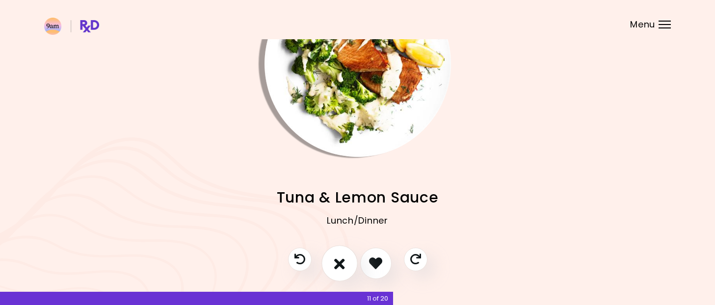
click at [336, 266] on icon "I don't like this recipe" at bounding box center [339, 263] width 11 height 15
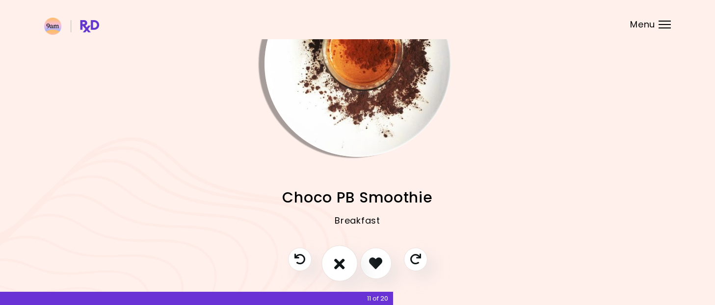
click at [336, 266] on icon "I don't like this recipe" at bounding box center [339, 263] width 11 height 15
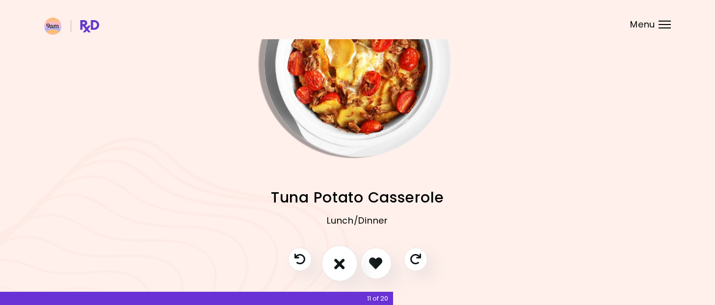
click at [336, 266] on icon "I don't like this recipe" at bounding box center [339, 263] width 11 height 15
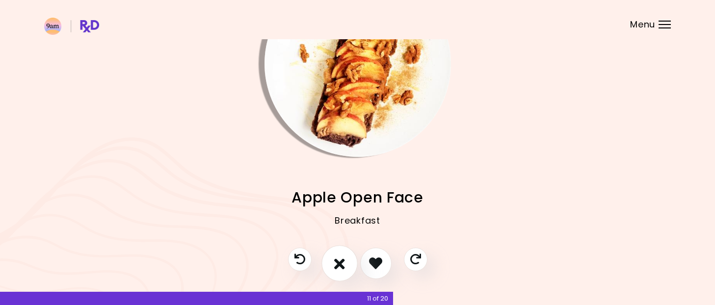
click at [336, 266] on icon "I don't like this recipe" at bounding box center [339, 263] width 11 height 15
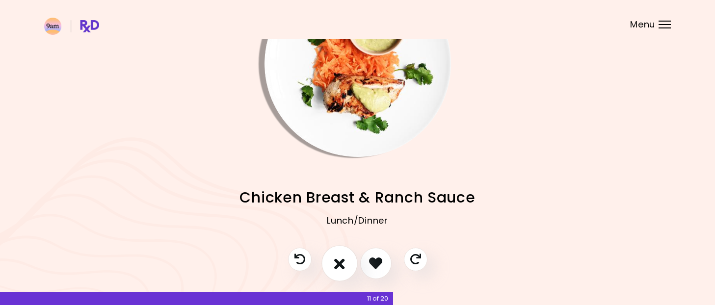
click at [336, 266] on icon "I don't like this recipe" at bounding box center [339, 263] width 11 height 15
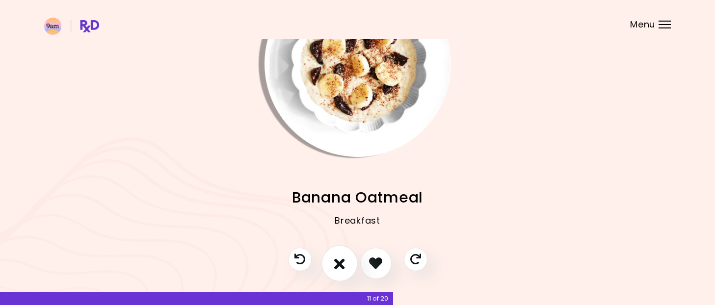
click at [336, 266] on icon "I don't like this recipe" at bounding box center [339, 263] width 11 height 15
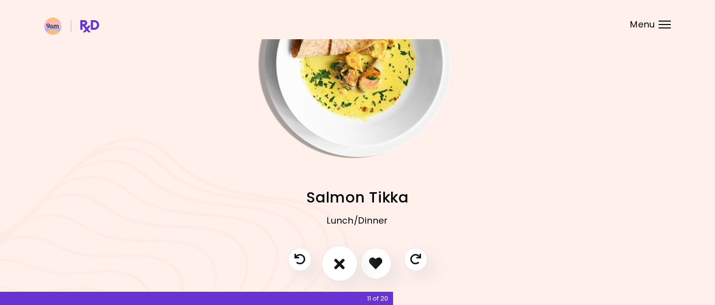
click at [336, 266] on icon "I don't like this recipe" at bounding box center [339, 263] width 11 height 15
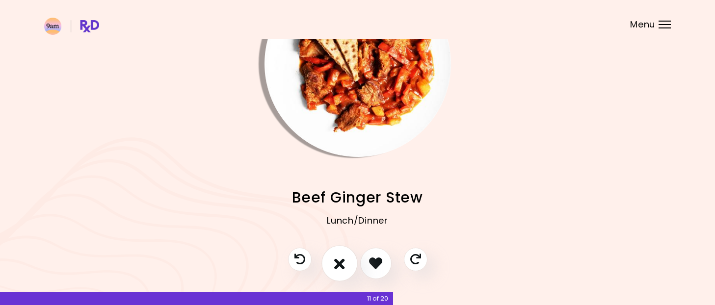
click at [336, 266] on icon "I don't like this recipe" at bounding box center [339, 263] width 11 height 15
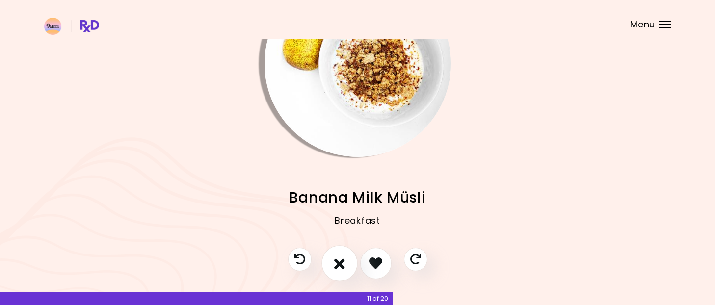
click at [336, 266] on icon "I don't like this recipe" at bounding box center [339, 263] width 11 height 15
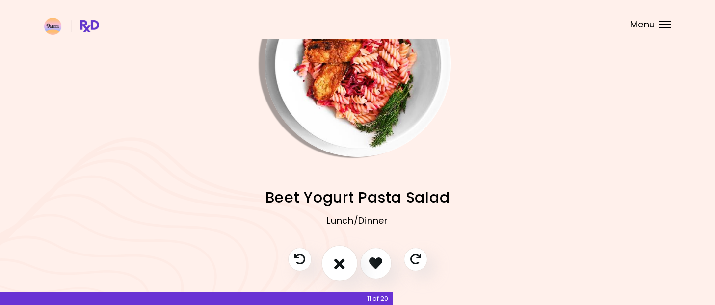
click at [336, 266] on icon "I don't like this recipe" at bounding box center [339, 263] width 11 height 15
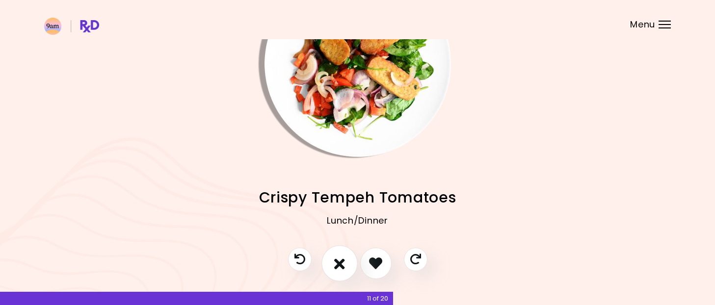
click at [336, 266] on icon "I don't like this recipe" at bounding box center [339, 263] width 11 height 15
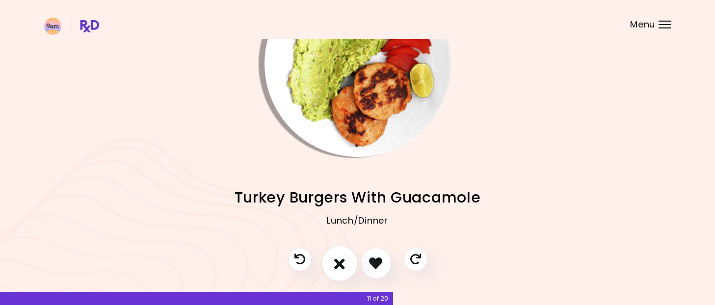
click at [336, 266] on icon "I don't like this recipe" at bounding box center [339, 263] width 11 height 15
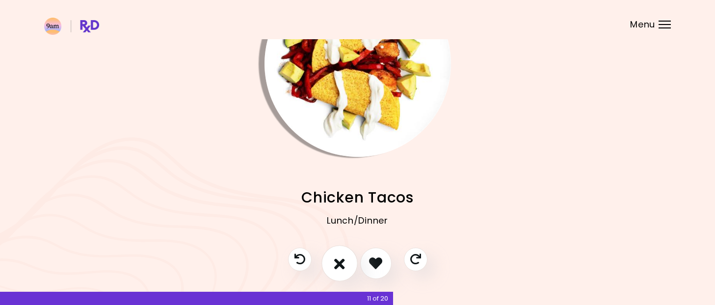
click at [336, 266] on icon "I don't like this recipe" at bounding box center [339, 263] width 11 height 15
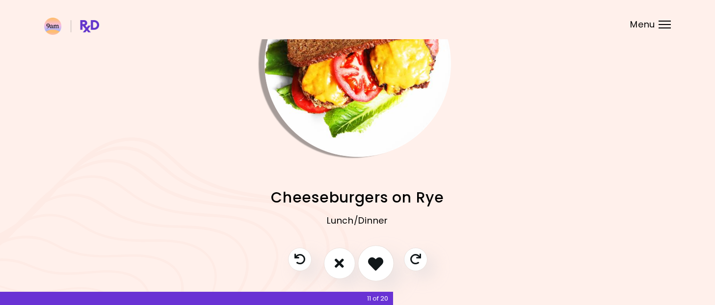
click at [371, 261] on icon "I like this recipe" at bounding box center [375, 263] width 15 height 15
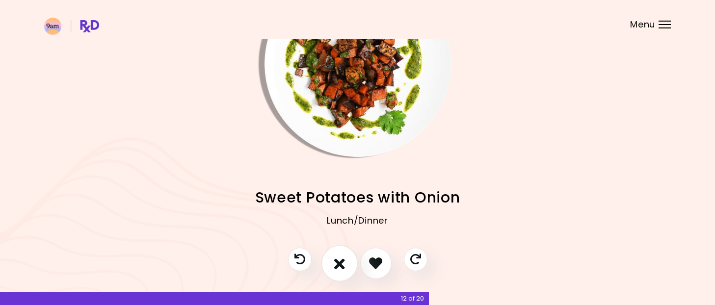
click at [339, 266] on icon "I don't like this recipe" at bounding box center [339, 263] width 11 height 15
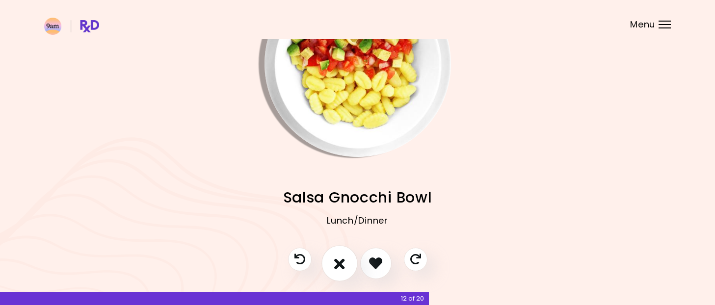
click at [339, 266] on icon "I don't like this recipe" at bounding box center [339, 263] width 11 height 15
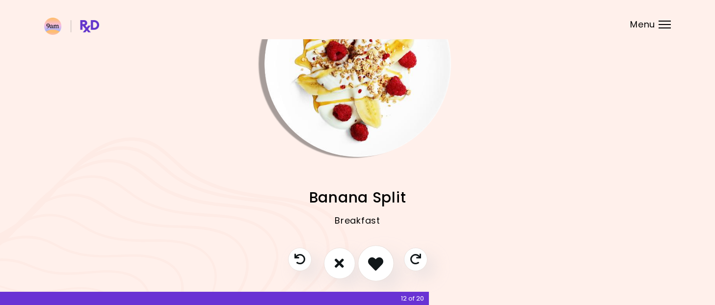
click at [365, 264] on button "I like this recipe" at bounding box center [376, 263] width 36 height 36
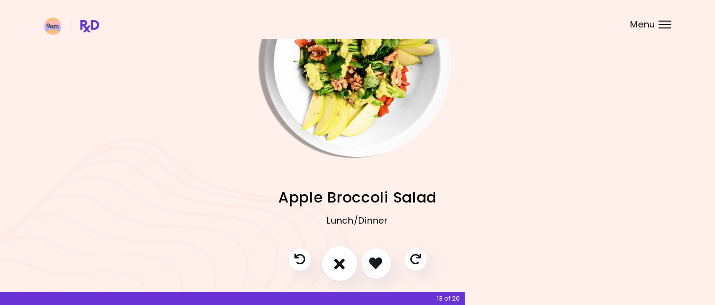
click at [347, 270] on button "I don't like this recipe" at bounding box center [339, 263] width 36 height 36
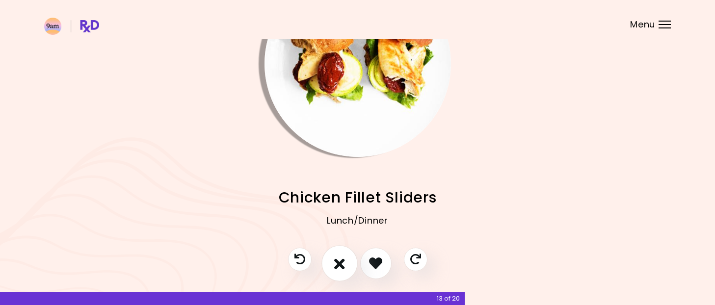
click at [347, 270] on button "I don't like this recipe" at bounding box center [339, 263] width 36 height 36
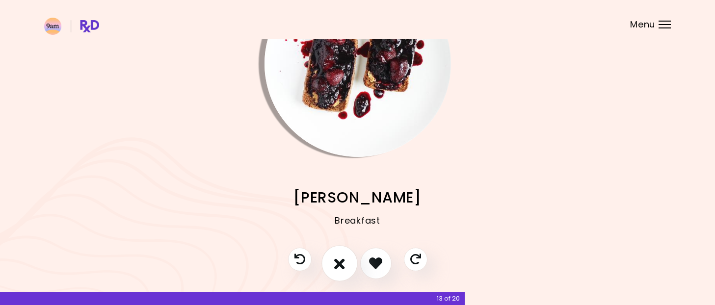
click at [347, 270] on button "I don't like this recipe" at bounding box center [339, 263] width 36 height 36
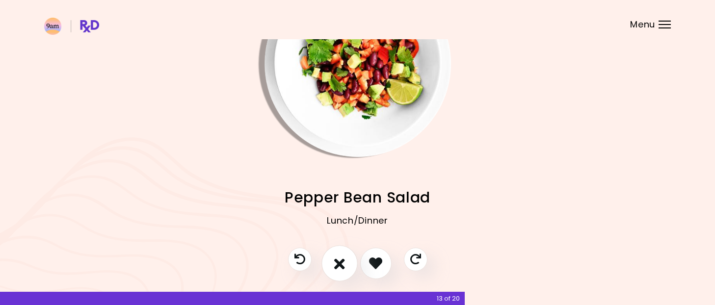
click at [347, 270] on button "I don't like this recipe" at bounding box center [339, 263] width 36 height 36
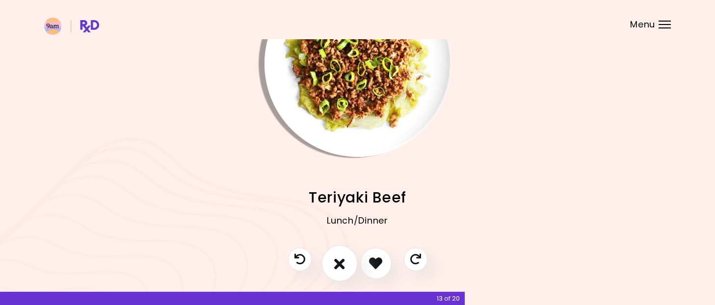
click at [347, 270] on button "I don't like this recipe" at bounding box center [339, 263] width 36 height 36
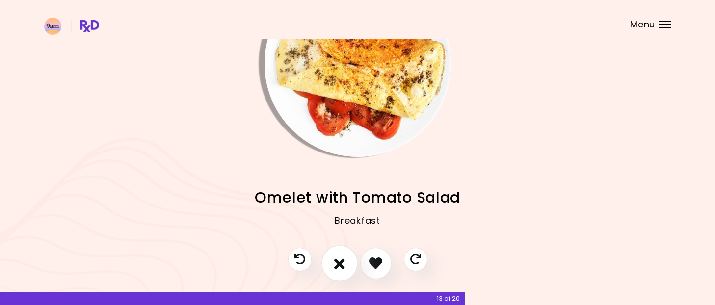
click at [347, 270] on button "I don't like this recipe" at bounding box center [339, 263] width 36 height 36
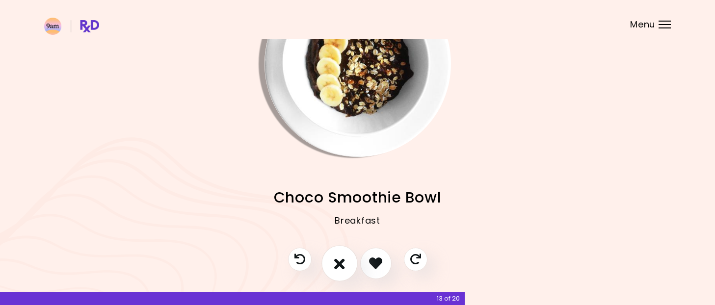
click at [347, 270] on button "I don't like this recipe" at bounding box center [339, 263] width 36 height 36
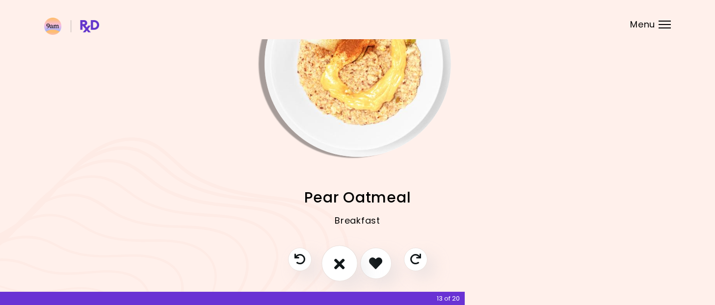
click at [347, 270] on button "I don't like this recipe" at bounding box center [339, 263] width 36 height 36
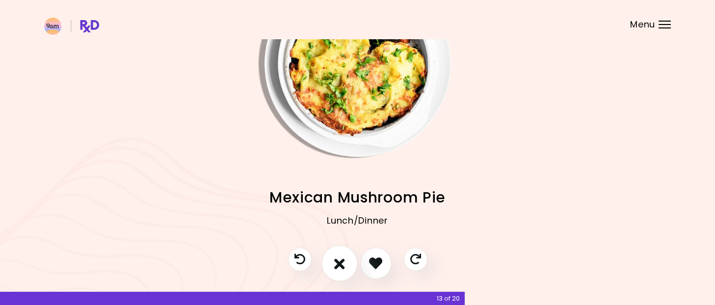
click at [347, 270] on button "I don't like this recipe" at bounding box center [339, 263] width 36 height 36
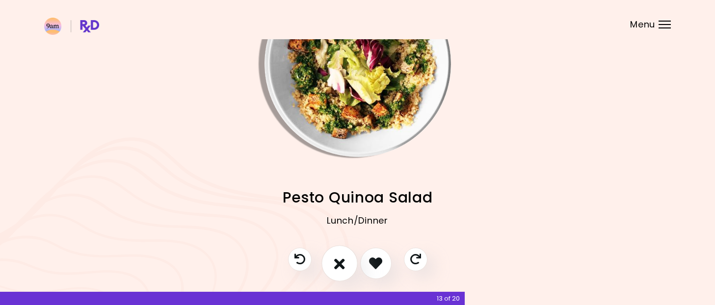
click at [347, 270] on button "I don't like this recipe" at bounding box center [339, 263] width 36 height 36
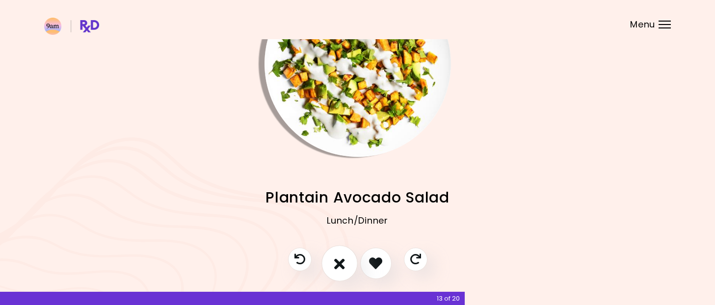
click at [347, 270] on button "I don't like this recipe" at bounding box center [339, 263] width 36 height 36
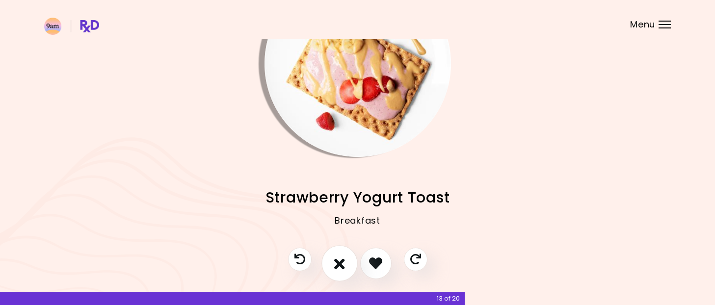
click at [347, 270] on button "I don't like this recipe" at bounding box center [339, 263] width 36 height 36
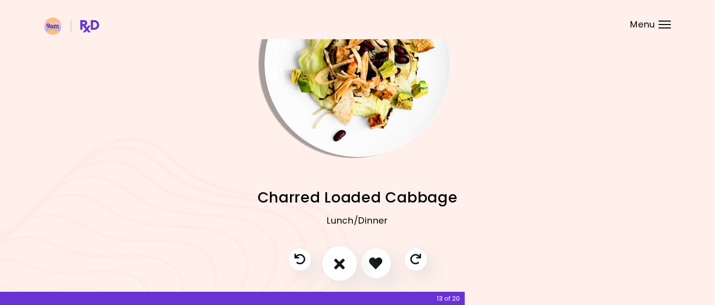
click at [347, 270] on button "I don't like this recipe" at bounding box center [339, 263] width 36 height 36
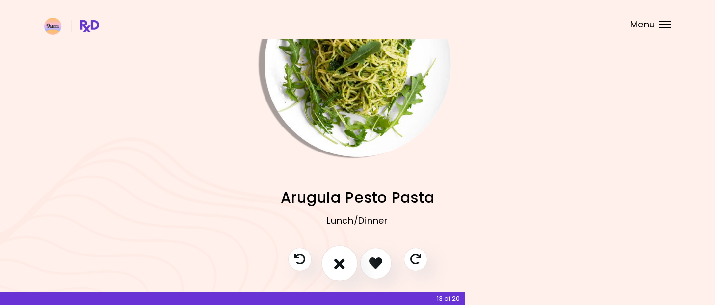
click at [347, 270] on button "I don't like this recipe" at bounding box center [339, 263] width 36 height 36
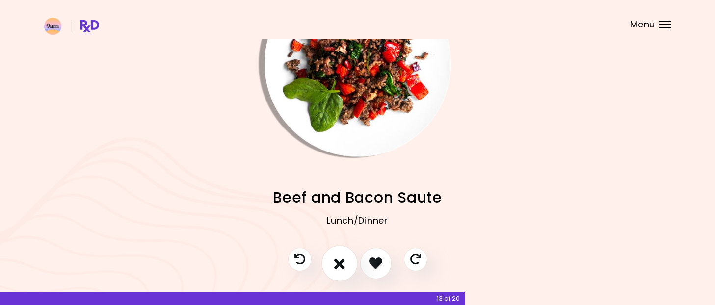
click at [347, 270] on button "I don't like this recipe" at bounding box center [339, 263] width 36 height 36
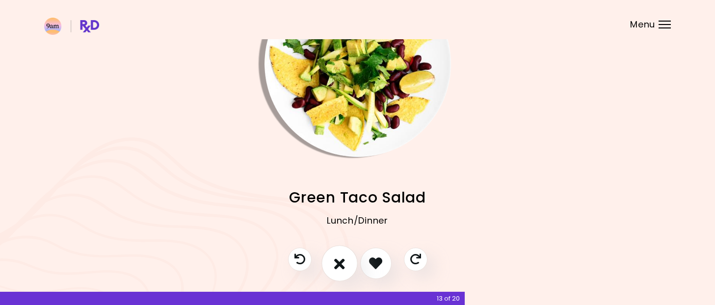
click at [347, 270] on button "I don't like this recipe" at bounding box center [339, 263] width 36 height 36
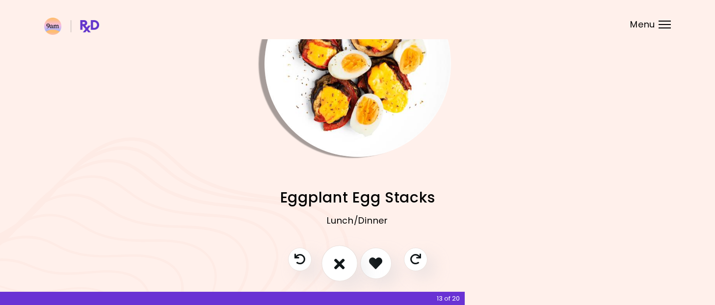
click at [347, 270] on button "I don't like this recipe" at bounding box center [339, 263] width 36 height 36
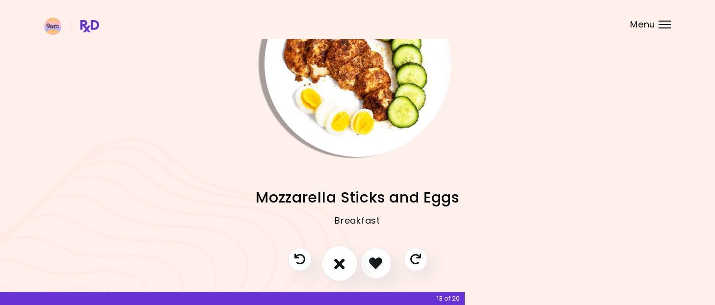
click at [347, 270] on button "I don't like this recipe" at bounding box center [339, 263] width 36 height 36
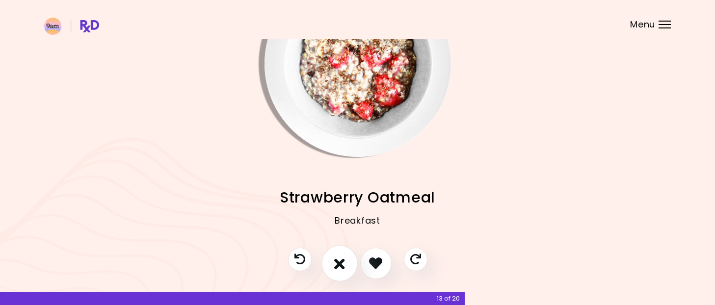
click at [347, 270] on button "I don't like this recipe" at bounding box center [339, 263] width 36 height 36
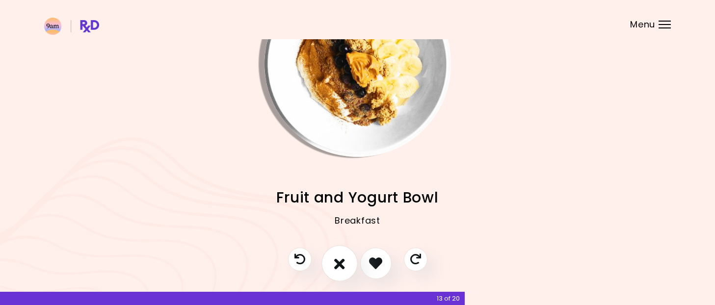
click at [347, 270] on button "I don't like this recipe" at bounding box center [339, 263] width 36 height 36
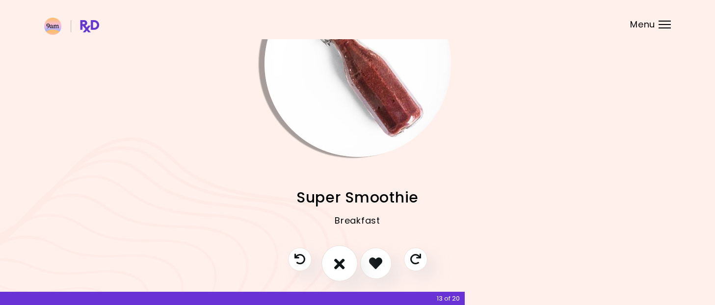
click at [347, 270] on button "I don't like this recipe" at bounding box center [339, 263] width 36 height 36
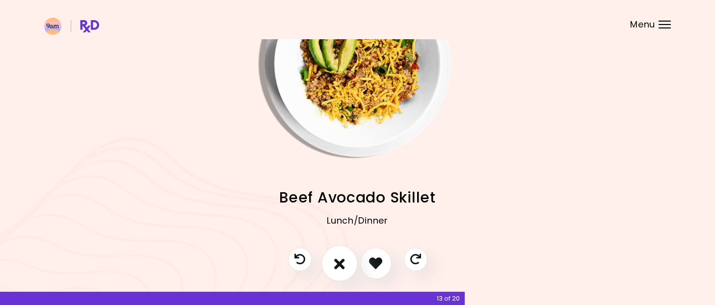
click at [347, 270] on button "I don't like this recipe" at bounding box center [339, 263] width 36 height 36
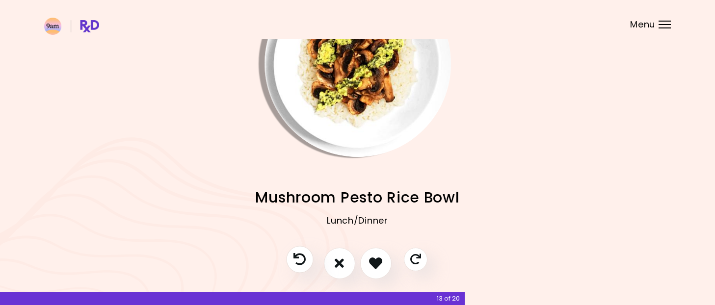
click at [291, 262] on button "Previous recipe" at bounding box center [299, 259] width 27 height 27
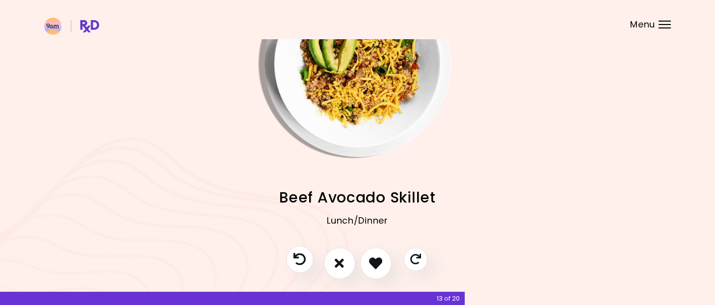
click at [291, 262] on button "Previous recipe" at bounding box center [299, 259] width 27 height 27
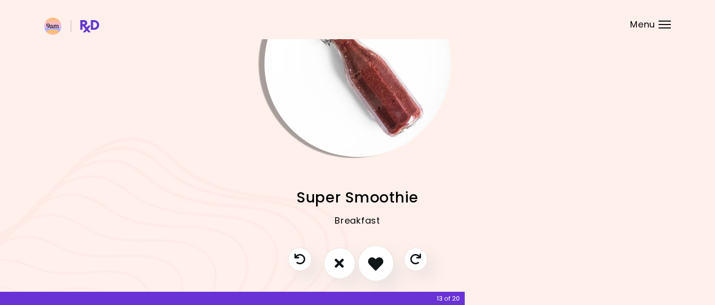
click at [375, 267] on icon "I like this recipe" at bounding box center [375, 263] width 15 height 15
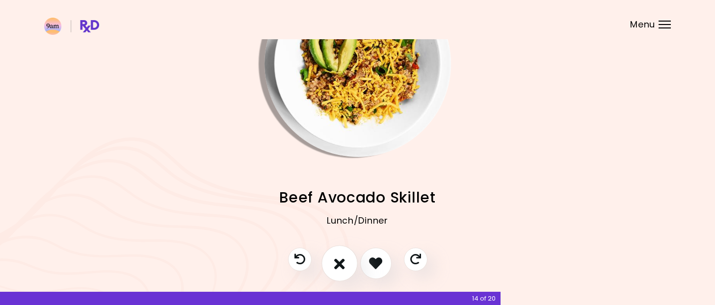
click at [337, 262] on icon "I don't like this recipe" at bounding box center [339, 263] width 11 height 15
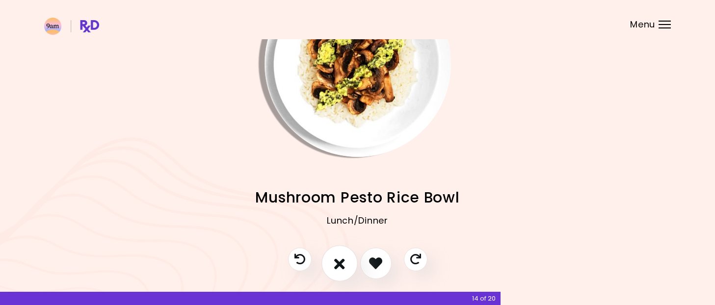
click at [337, 262] on icon "I don't like this recipe" at bounding box center [339, 263] width 11 height 15
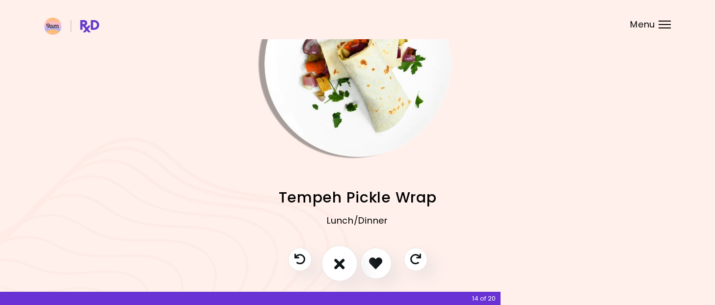
click at [337, 262] on icon "I don't like this recipe" at bounding box center [339, 263] width 11 height 15
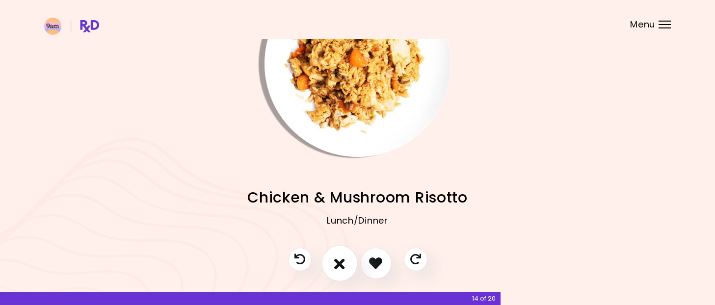
click at [337, 262] on icon "I don't like this recipe" at bounding box center [339, 263] width 11 height 15
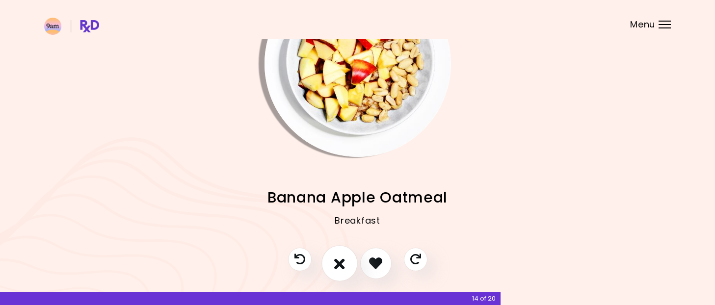
click at [337, 262] on icon "I don't like this recipe" at bounding box center [339, 263] width 11 height 15
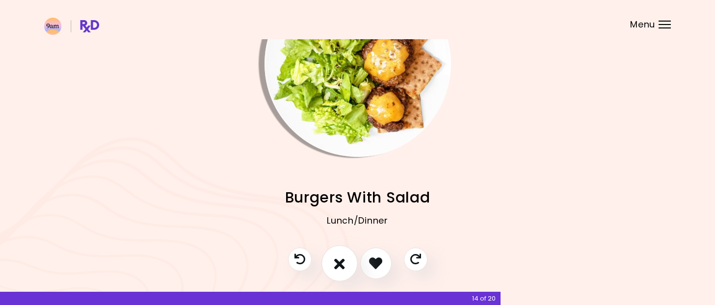
click at [337, 262] on icon "I don't like this recipe" at bounding box center [339, 263] width 11 height 15
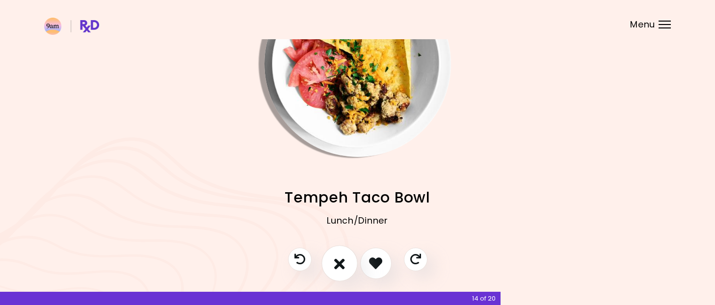
click at [337, 262] on icon "I don't like this recipe" at bounding box center [339, 263] width 11 height 15
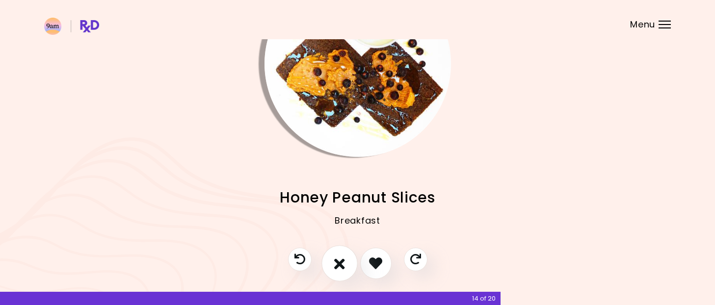
click at [337, 262] on icon "I don't like this recipe" at bounding box center [339, 263] width 11 height 15
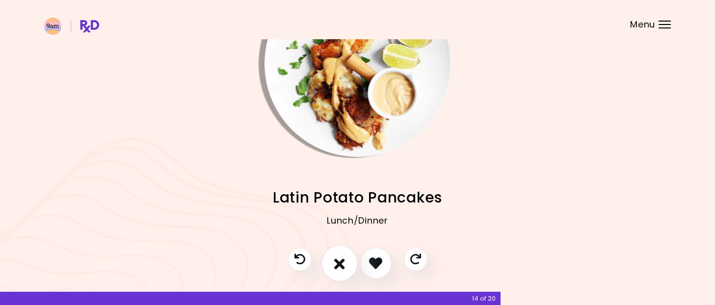
click at [337, 262] on icon "I don't like this recipe" at bounding box center [339, 263] width 11 height 15
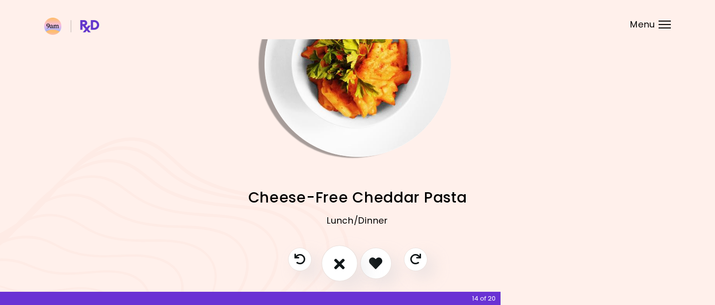
click at [337, 262] on icon "I don't like this recipe" at bounding box center [339, 263] width 11 height 15
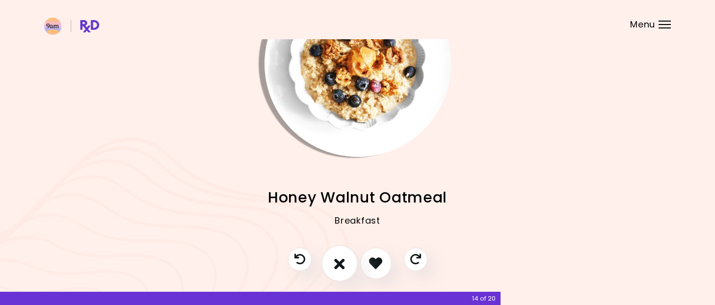
click at [337, 262] on icon "I don't like this recipe" at bounding box center [339, 263] width 11 height 15
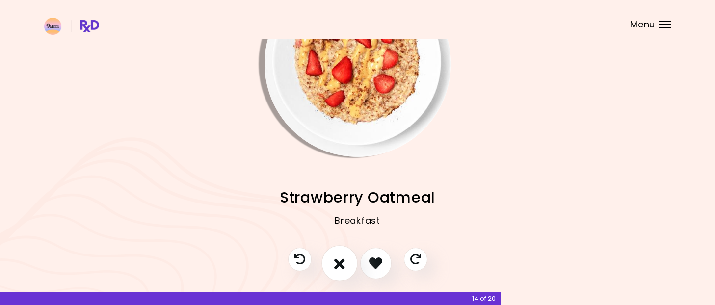
click at [337, 262] on icon "I don't like this recipe" at bounding box center [339, 263] width 11 height 15
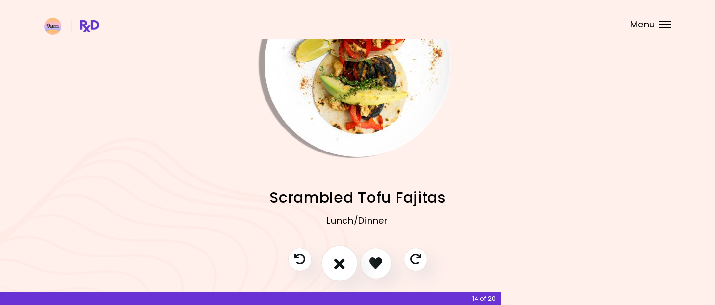
click at [337, 262] on icon "I don't like this recipe" at bounding box center [339, 263] width 11 height 15
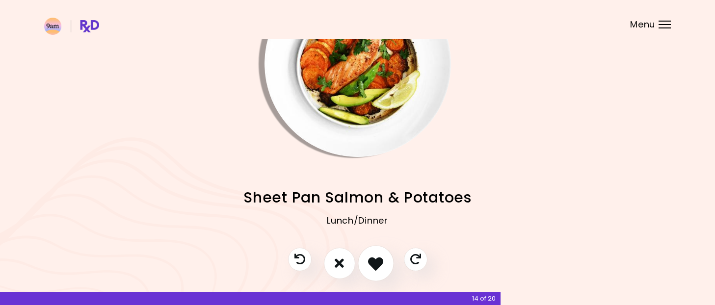
click at [374, 258] on icon "I like this recipe" at bounding box center [375, 263] width 15 height 15
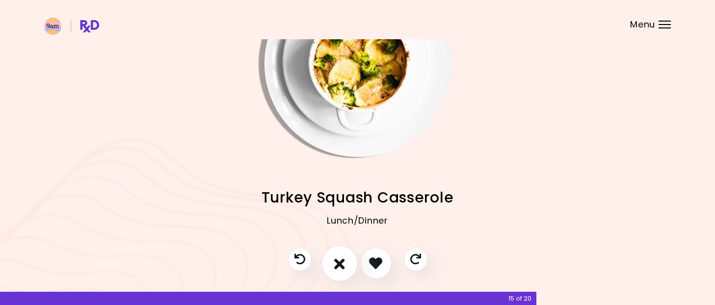
click at [348, 270] on button "I don't like this recipe" at bounding box center [339, 263] width 36 height 36
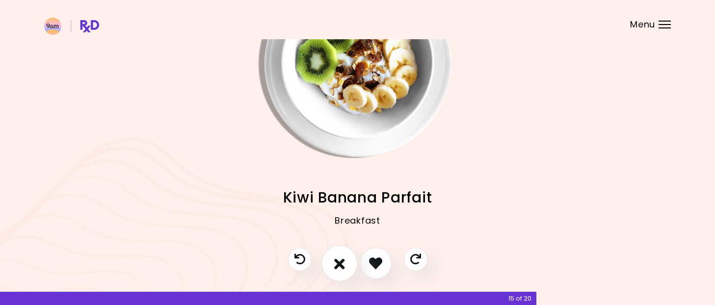
click at [348, 270] on button "I don't like this recipe" at bounding box center [339, 263] width 36 height 36
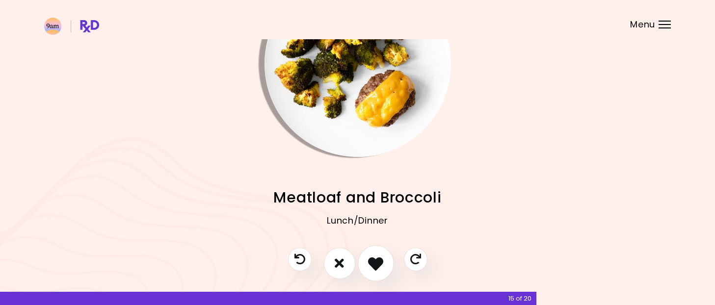
click at [368, 266] on icon "I like this recipe" at bounding box center [375, 263] width 15 height 15
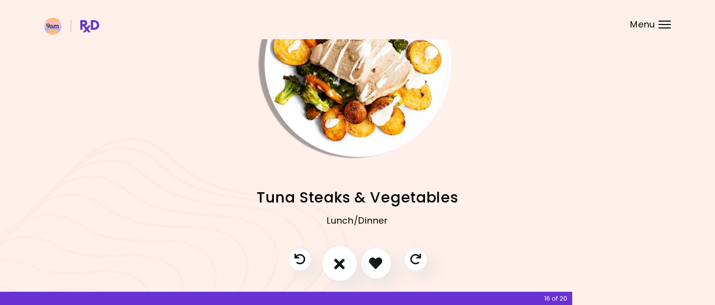
click at [345, 269] on button "I don't like this recipe" at bounding box center [339, 263] width 36 height 36
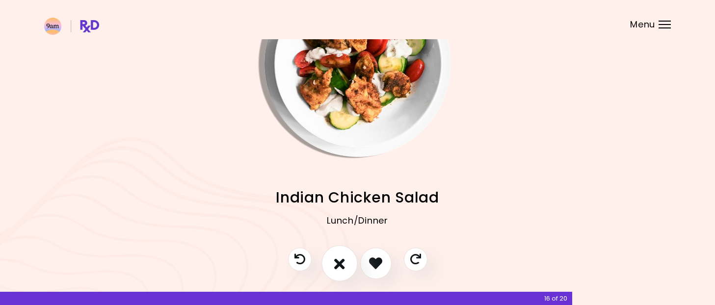
click at [345, 269] on button "I don't like this recipe" at bounding box center [339, 263] width 36 height 36
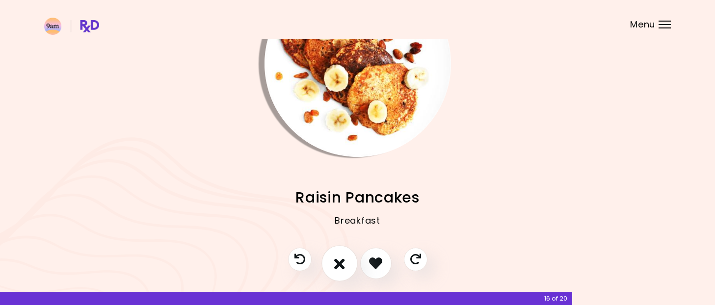
click at [345, 269] on button "I don't like this recipe" at bounding box center [339, 263] width 36 height 36
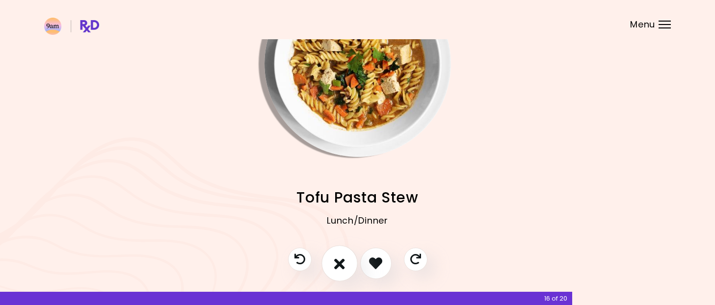
click at [345, 269] on button "I don't like this recipe" at bounding box center [339, 263] width 36 height 36
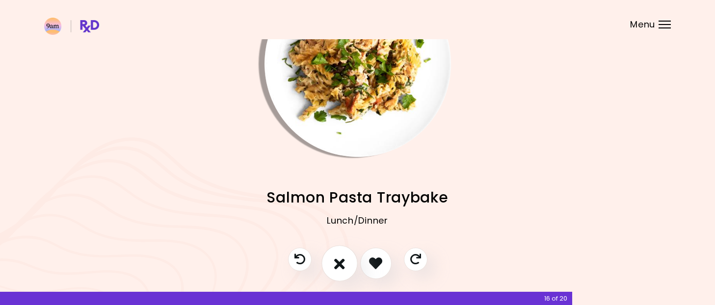
click at [345, 269] on button "I don't like this recipe" at bounding box center [339, 263] width 36 height 36
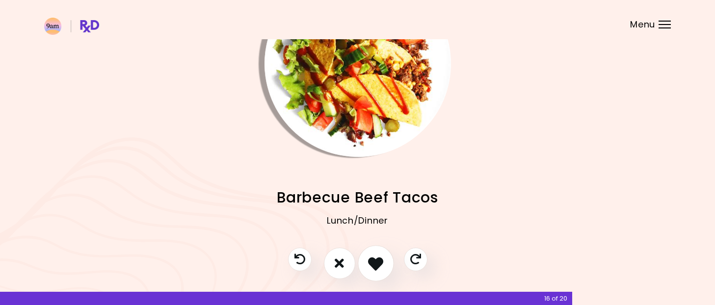
click at [369, 262] on icon "I like this recipe" at bounding box center [375, 263] width 15 height 15
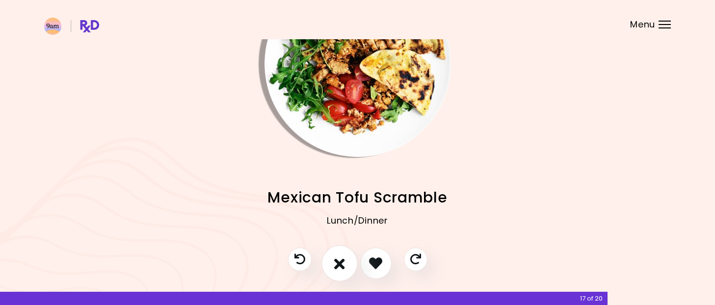
click at [346, 267] on button "I don't like this recipe" at bounding box center [339, 263] width 36 height 36
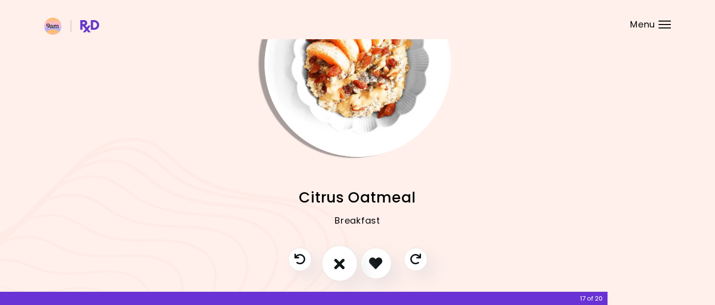
click at [346, 267] on button "I don't like this recipe" at bounding box center [339, 263] width 36 height 36
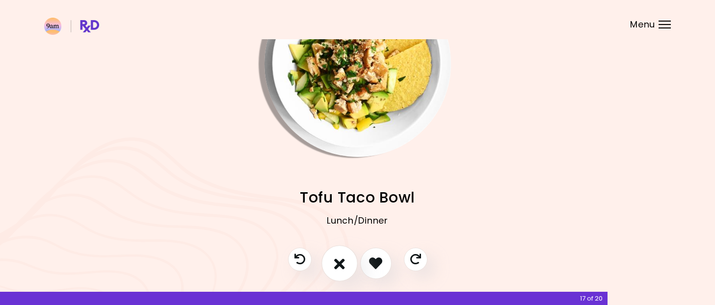
click at [346, 267] on button "I don't like this recipe" at bounding box center [339, 263] width 36 height 36
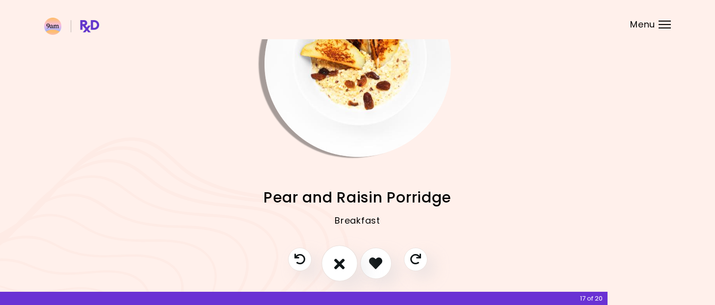
click at [346, 267] on button "I don't like this recipe" at bounding box center [339, 263] width 36 height 36
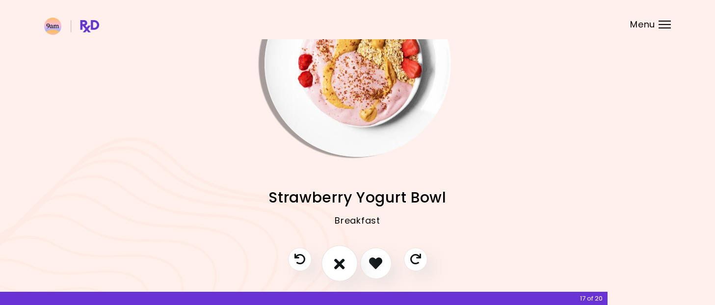
click at [346, 267] on button "I don't like this recipe" at bounding box center [339, 263] width 36 height 36
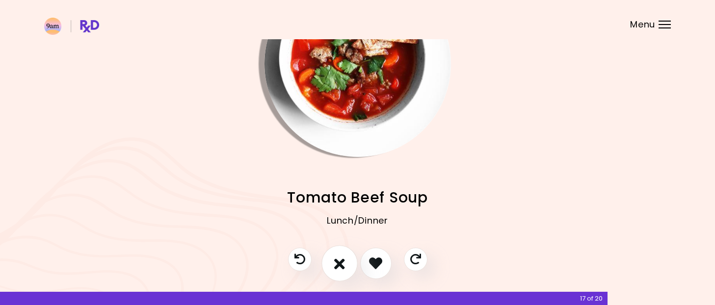
click at [346, 267] on button "I don't like this recipe" at bounding box center [339, 263] width 36 height 36
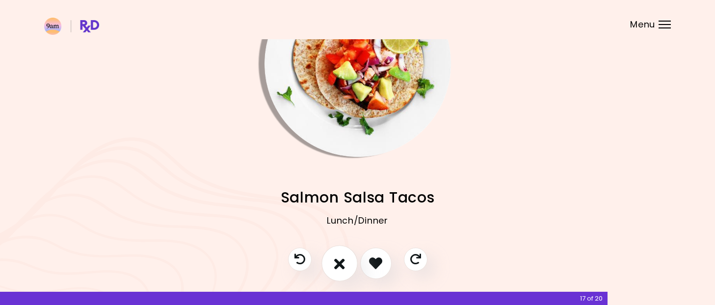
click at [346, 267] on button "I don't like this recipe" at bounding box center [339, 263] width 36 height 36
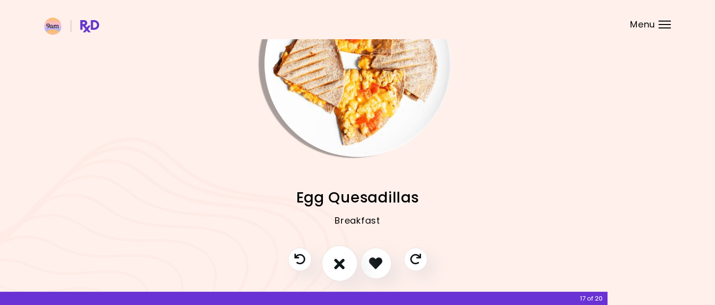
click at [346, 267] on button "I don't like this recipe" at bounding box center [339, 263] width 36 height 36
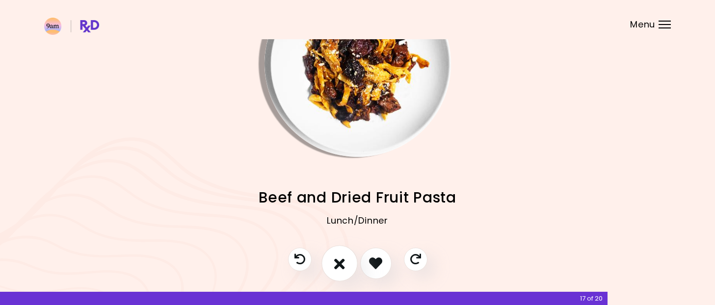
click at [346, 267] on button "I don't like this recipe" at bounding box center [339, 263] width 36 height 36
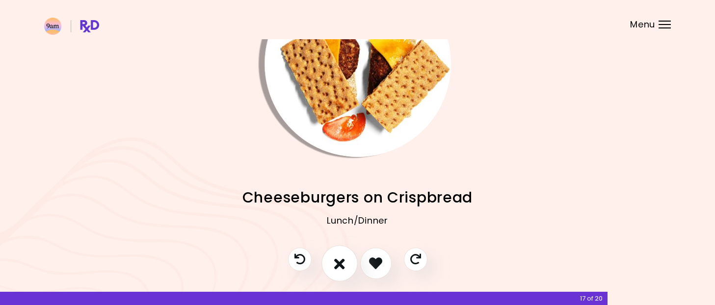
click at [346, 267] on button "I don't like this recipe" at bounding box center [339, 263] width 36 height 36
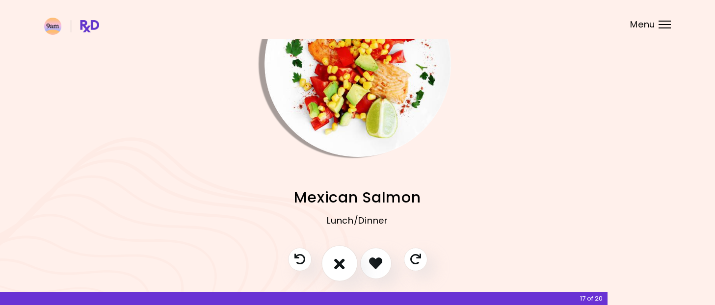
click at [346, 267] on button "I don't like this recipe" at bounding box center [339, 263] width 36 height 36
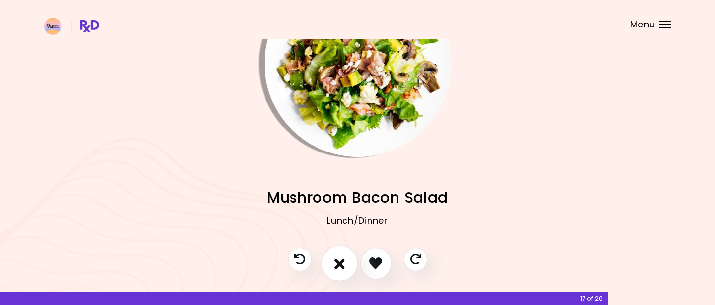
click at [346, 267] on button "I don't like this recipe" at bounding box center [339, 263] width 36 height 36
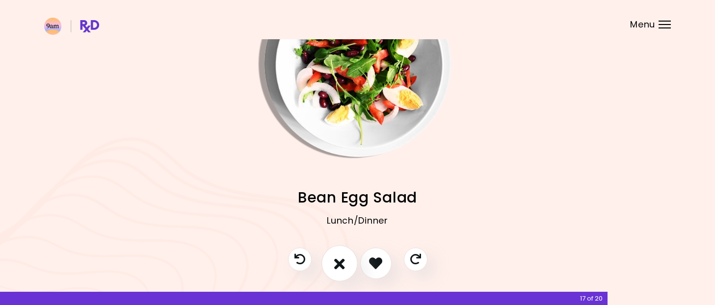
click at [346, 267] on button "I don't like this recipe" at bounding box center [339, 263] width 36 height 36
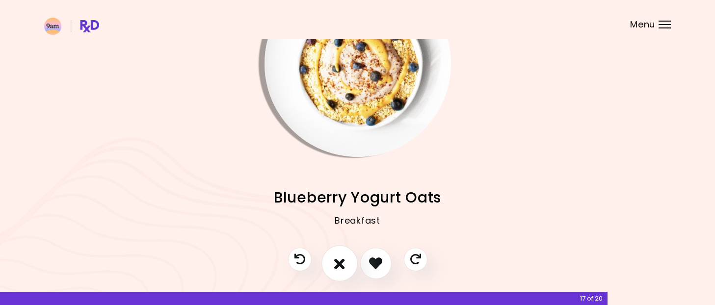
click at [346, 267] on button "I don't like this recipe" at bounding box center [339, 263] width 36 height 36
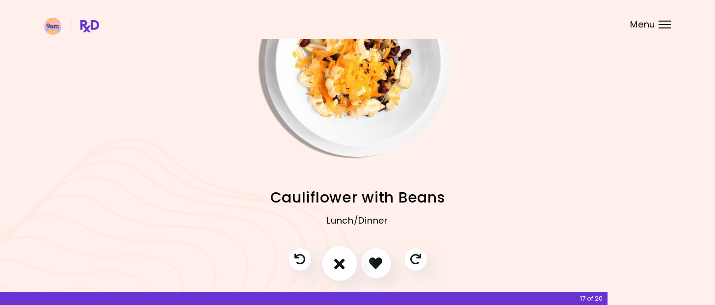
click at [346, 267] on button "I don't like this recipe" at bounding box center [339, 263] width 36 height 36
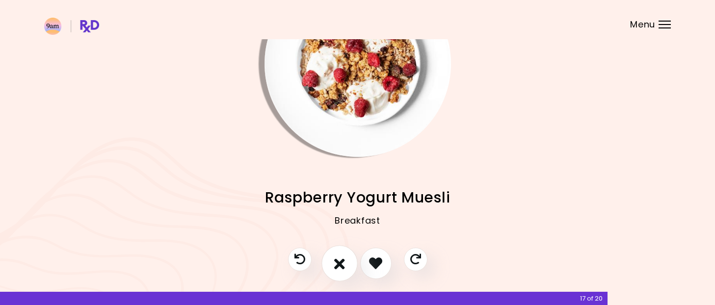
click at [346, 267] on button "I don't like this recipe" at bounding box center [339, 263] width 36 height 36
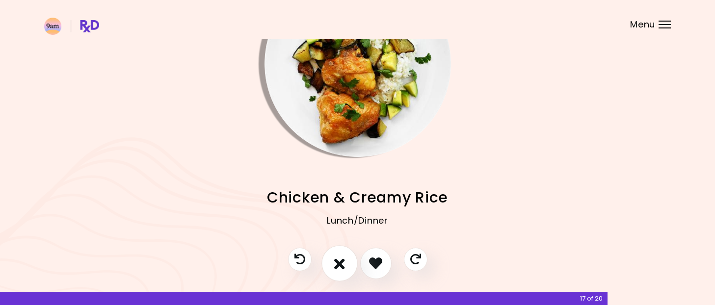
click at [346, 267] on button "I don't like this recipe" at bounding box center [339, 263] width 36 height 36
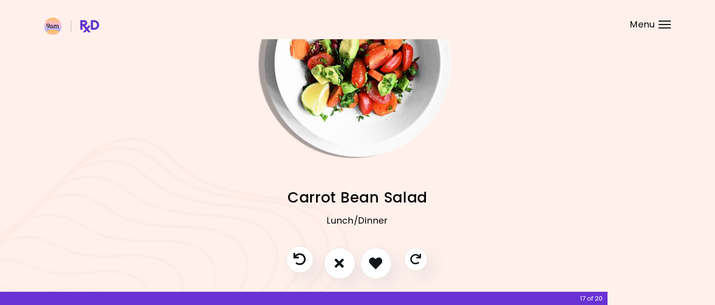
click at [299, 262] on icon "Previous recipe" at bounding box center [299, 259] width 12 height 12
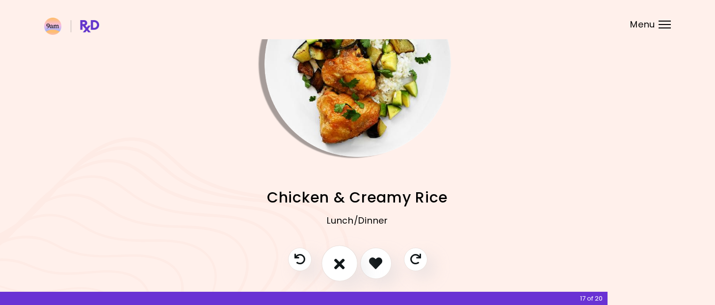
click at [342, 268] on icon "I don't like this recipe" at bounding box center [339, 263] width 11 height 15
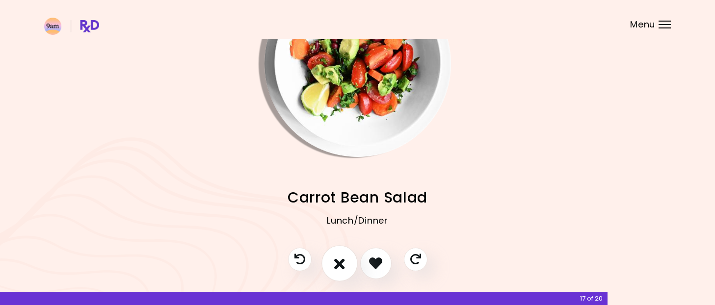
click at [342, 268] on icon "I don't like this recipe" at bounding box center [339, 263] width 11 height 15
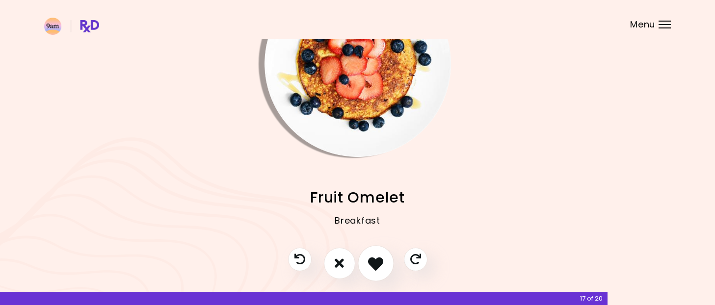
click at [375, 264] on icon "I like this recipe" at bounding box center [375, 263] width 15 height 15
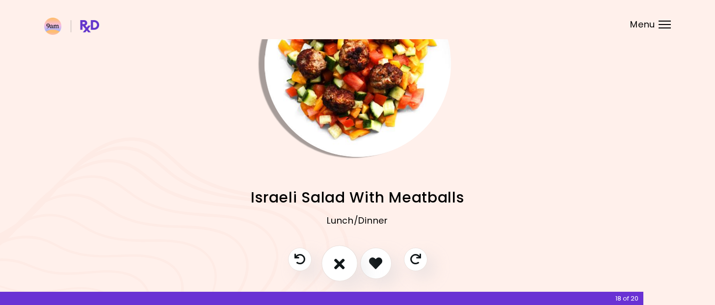
click at [334, 271] on button "I don't like this recipe" at bounding box center [339, 263] width 36 height 36
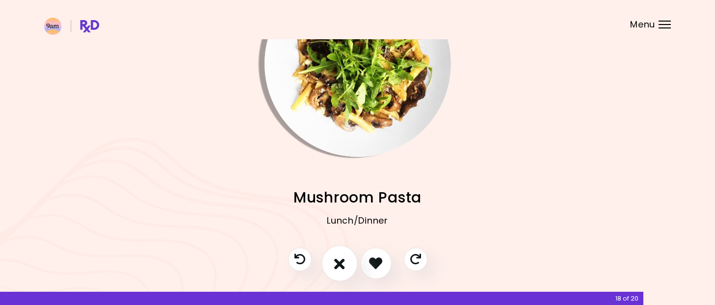
click at [334, 271] on button "I don't like this recipe" at bounding box center [339, 263] width 36 height 36
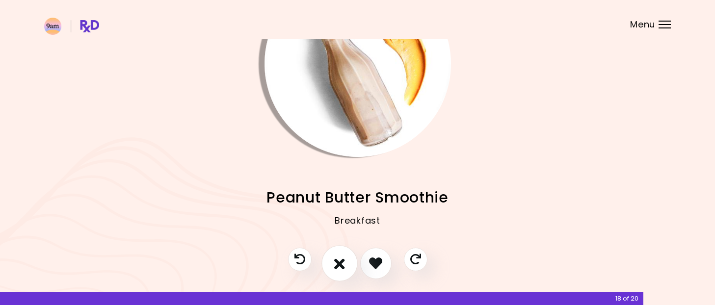
click at [334, 271] on button "I don't like this recipe" at bounding box center [339, 263] width 36 height 36
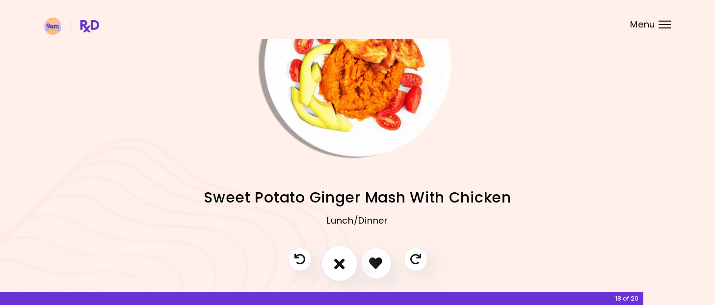
click at [334, 271] on button "I don't like this recipe" at bounding box center [339, 263] width 36 height 36
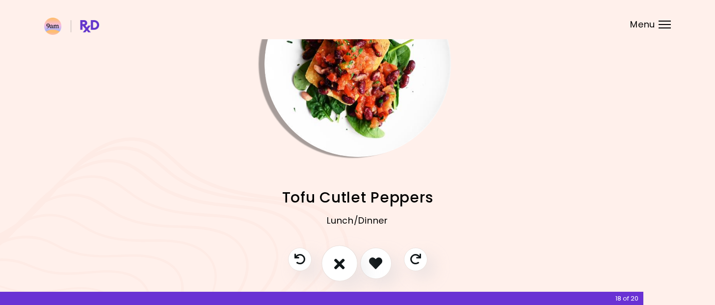
click at [334, 271] on button "I don't like this recipe" at bounding box center [339, 263] width 36 height 36
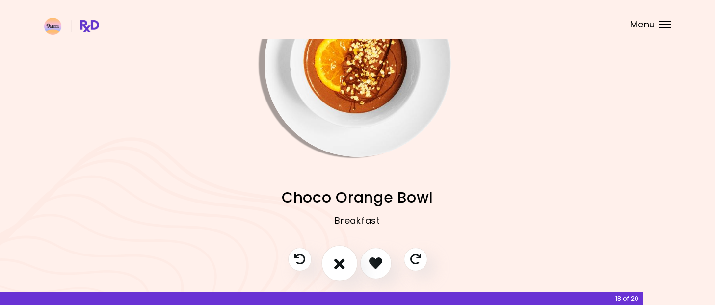
click at [334, 271] on button "I don't like this recipe" at bounding box center [339, 263] width 36 height 36
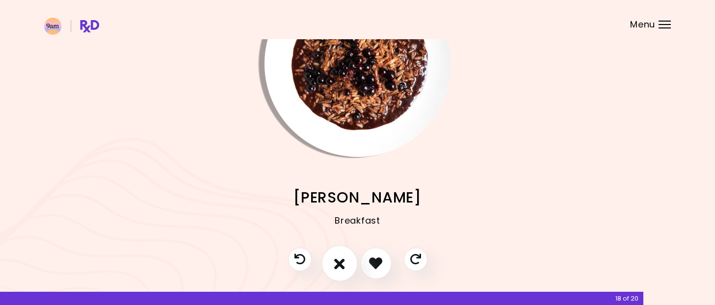
click at [334, 271] on button "I don't like this recipe" at bounding box center [339, 263] width 36 height 36
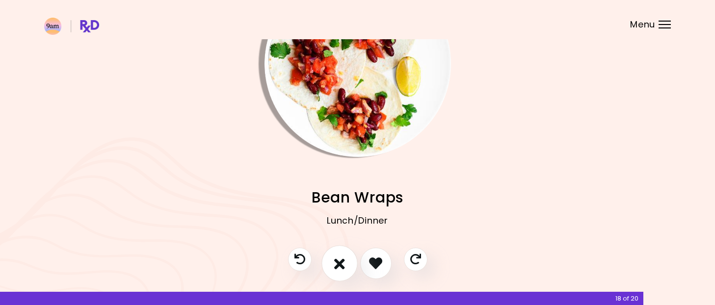
click at [334, 271] on button "I don't like this recipe" at bounding box center [339, 263] width 36 height 36
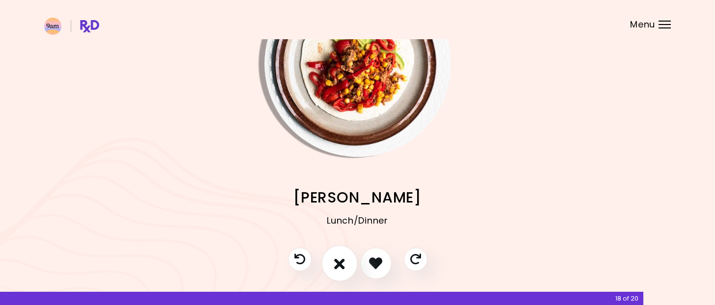
click at [334, 271] on button "I don't like this recipe" at bounding box center [339, 263] width 36 height 36
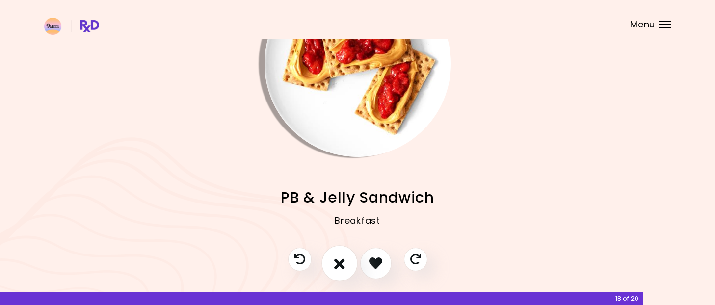
click at [334, 271] on button "I don't like this recipe" at bounding box center [339, 263] width 36 height 36
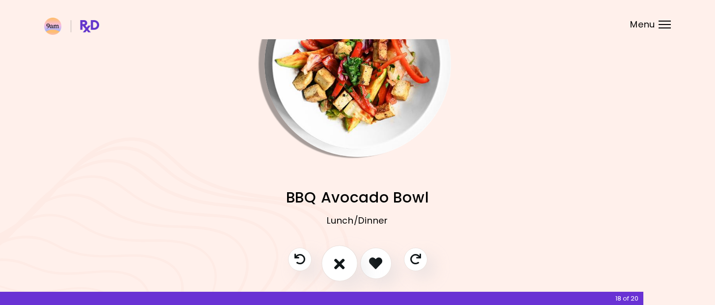
click at [334, 271] on button "I don't like this recipe" at bounding box center [339, 263] width 36 height 36
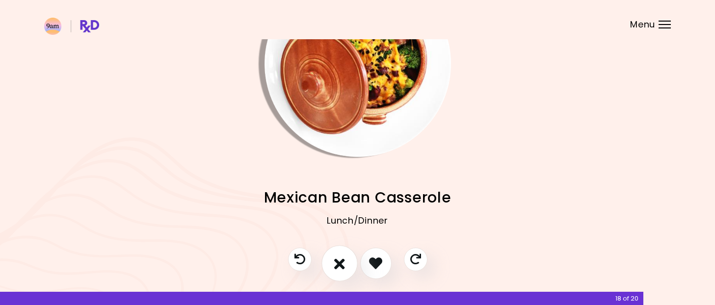
click at [334, 271] on button "I don't like this recipe" at bounding box center [339, 263] width 36 height 36
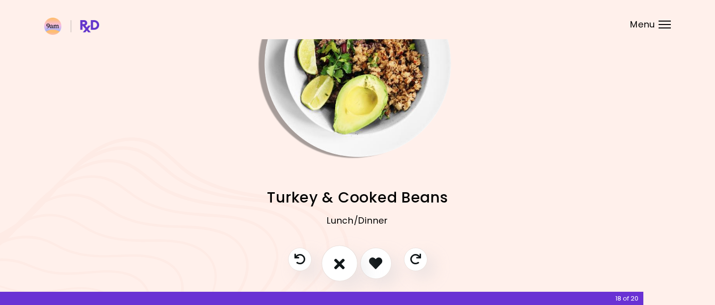
click at [334, 271] on button "I don't like this recipe" at bounding box center [339, 263] width 36 height 36
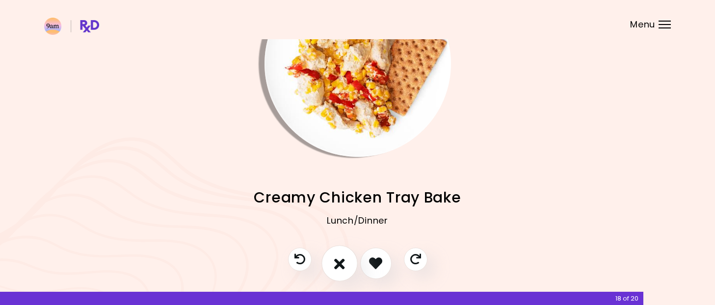
click at [334, 271] on button "I don't like this recipe" at bounding box center [339, 263] width 36 height 36
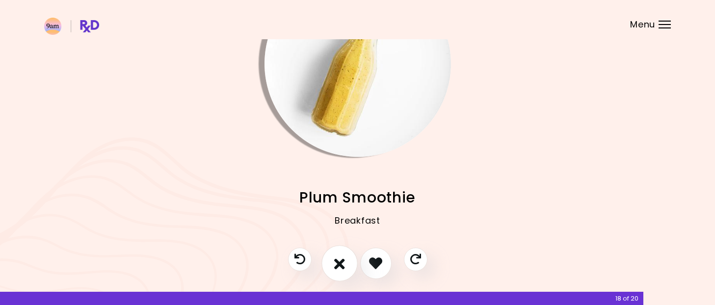
click at [334, 271] on button "I don't like this recipe" at bounding box center [339, 263] width 36 height 36
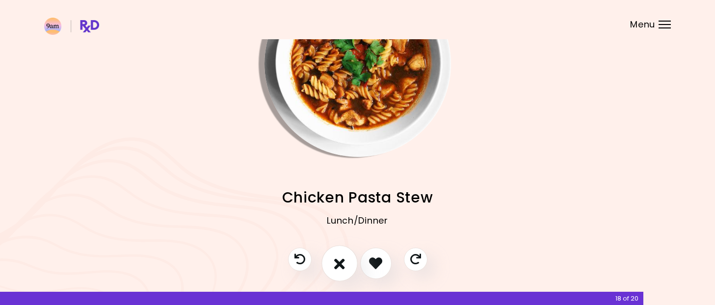
click at [334, 271] on button "I don't like this recipe" at bounding box center [339, 263] width 36 height 36
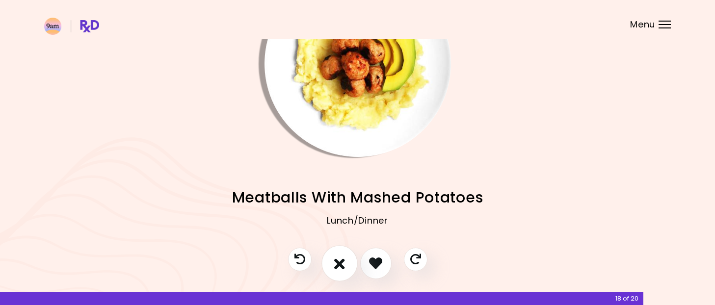
click at [334, 271] on button "I don't like this recipe" at bounding box center [339, 263] width 36 height 36
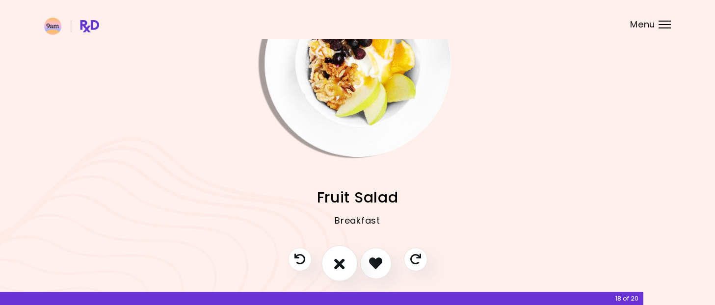
click at [334, 271] on button "I don't like this recipe" at bounding box center [339, 263] width 36 height 36
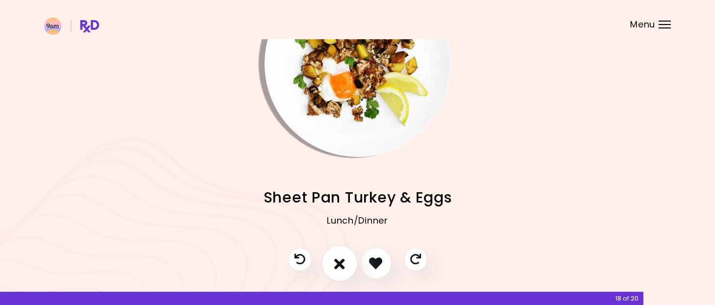
click at [334, 271] on button "I don't like this recipe" at bounding box center [339, 263] width 36 height 36
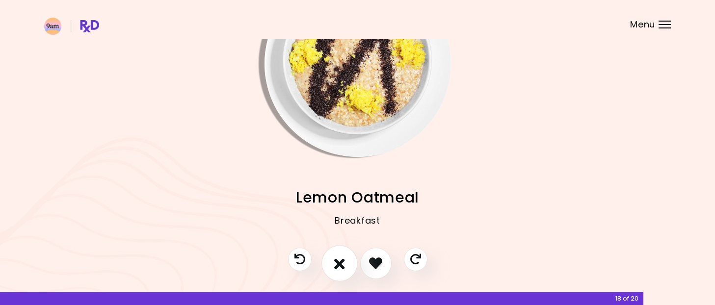
click at [334, 271] on button "I don't like this recipe" at bounding box center [339, 263] width 36 height 36
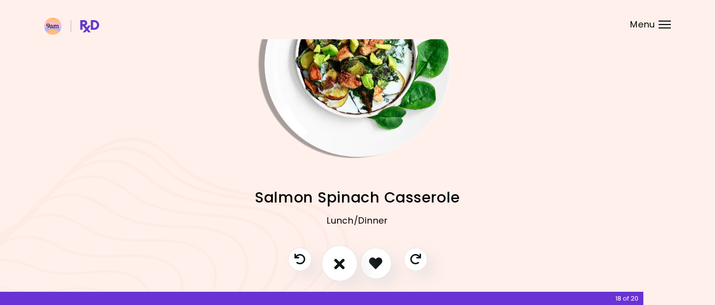
click at [334, 271] on button "I don't like this recipe" at bounding box center [339, 263] width 36 height 36
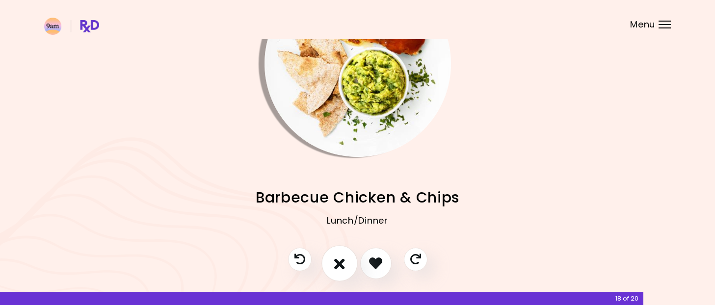
click at [334, 271] on button "I don't like this recipe" at bounding box center [339, 263] width 36 height 36
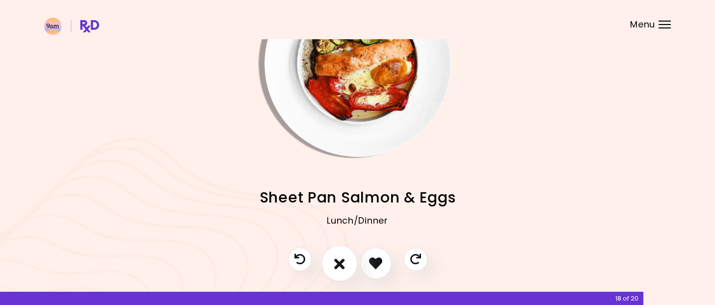
click at [334, 271] on button "I don't like this recipe" at bounding box center [339, 263] width 36 height 36
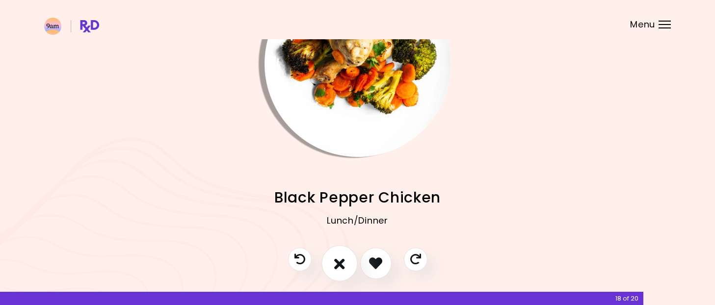
click at [334, 271] on button "I don't like this recipe" at bounding box center [339, 263] width 36 height 36
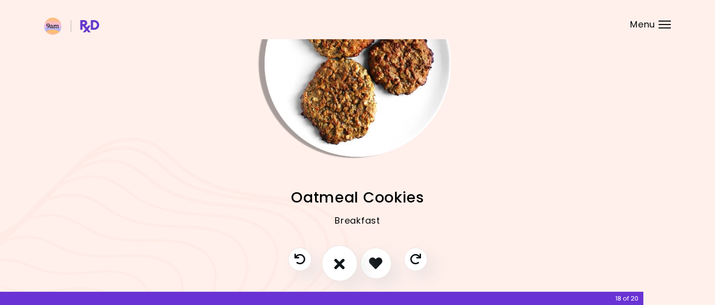
click at [334, 271] on button "I don't like this recipe" at bounding box center [339, 263] width 36 height 36
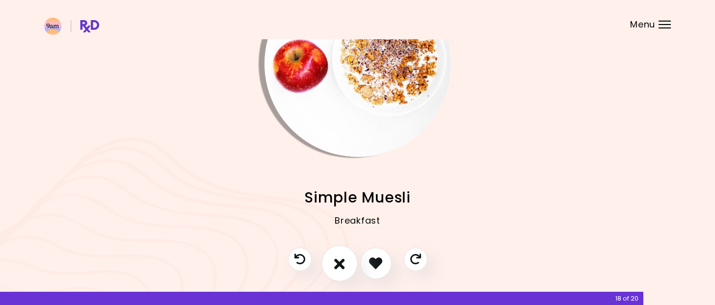
click at [334, 271] on button "I don't like this recipe" at bounding box center [339, 263] width 36 height 36
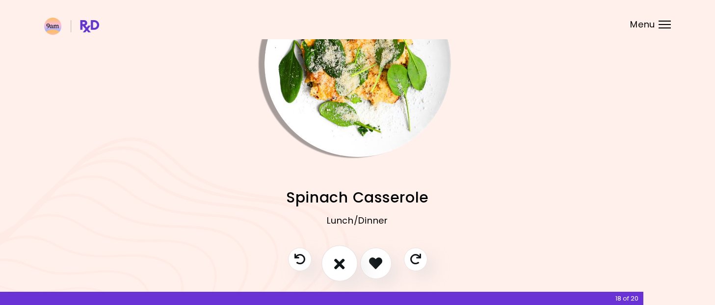
click at [334, 271] on button "I don't like this recipe" at bounding box center [339, 263] width 36 height 36
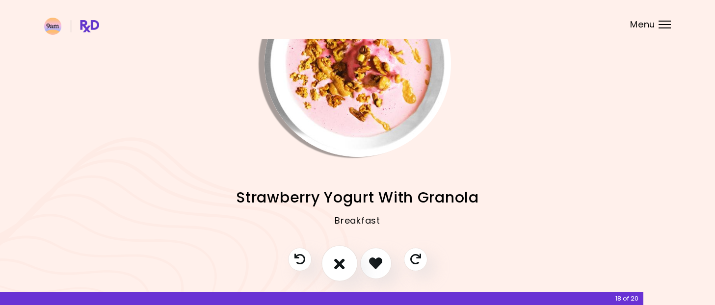
click at [334, 271] on button "I don't like this recipe" at bounding box center [339, 263] width 36 height 36
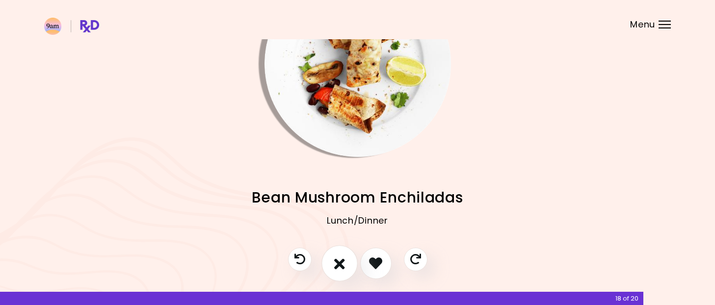
click at [334, 271] on button "I don't like this recipe" at bounding box center [339, 263] width 36 height 36
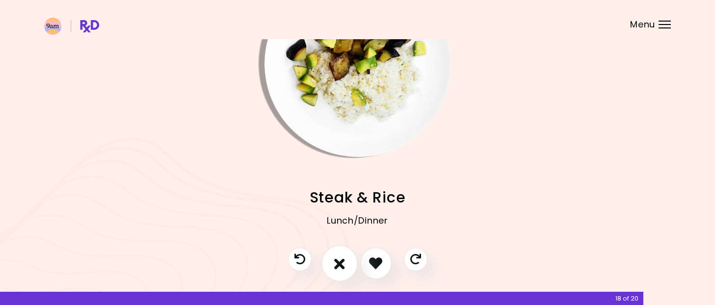
click at [334, 271] on button "I don't like this recipe" at bounding box center [339, 263] width 36 height 36
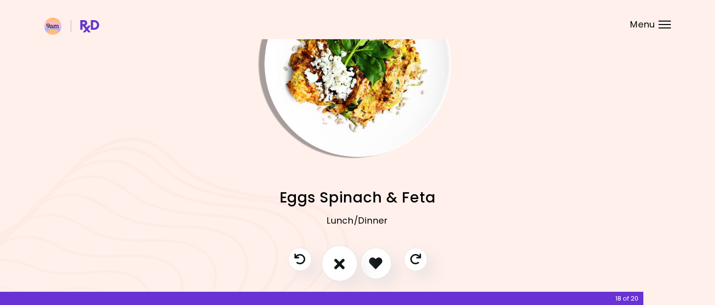
click at [334, 271] on button "I don't like this recipe" at bounding box center [339, 263] width 36 height 36
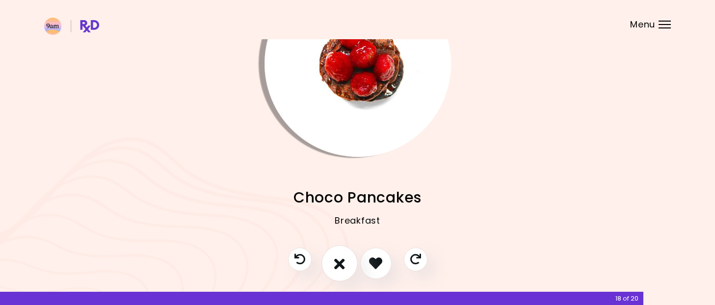
click at [334, 271] on button "I don't like this recipe" at bounding box center [339, 263] width 36 height 36
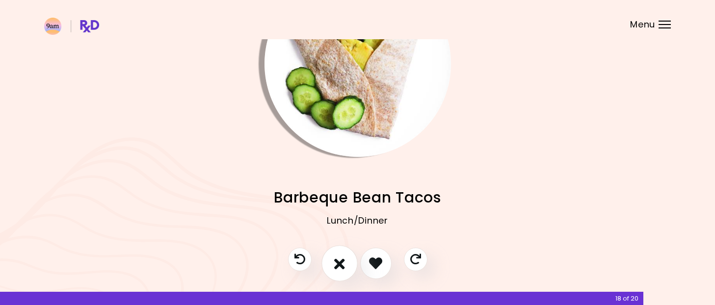
click at [334, 271] on button "I don't like this recipe" at bounding box center [339, 263] width 36 height 36
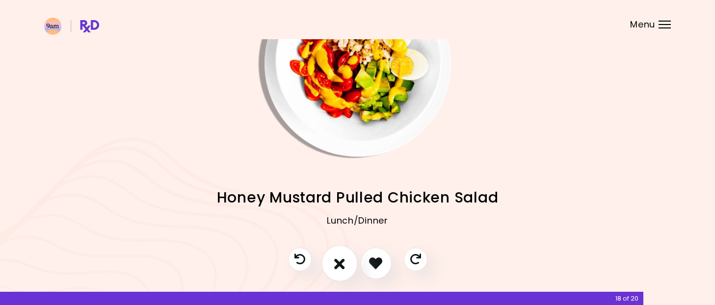
click at [334, 271] on button "I don't like this recipe" at bounding box center [339, 263] width 36 height 36
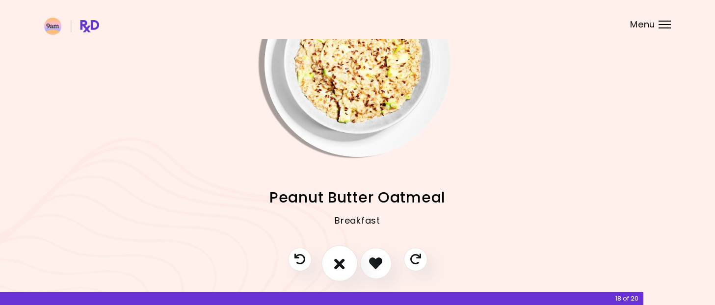
click at [334, 271] on button "I don't like this recipe" at bounding box center [339, 263] width 36 height 36
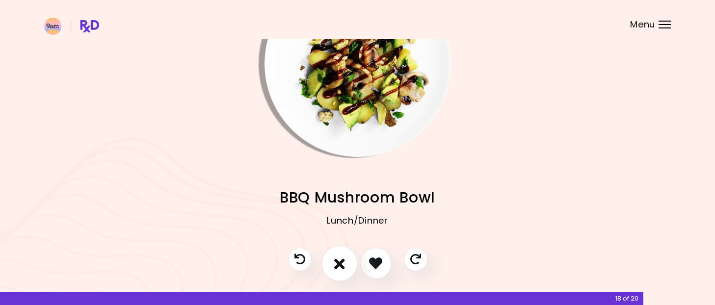
click at [334, 271] on button "I don't like this recipe" at bounding box center [339, 263] width 36 height 36
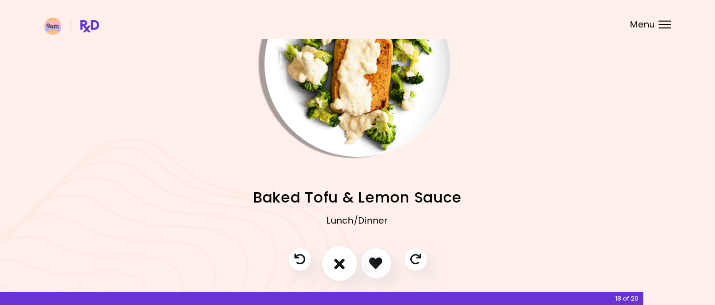
click at [334, 271] on button "I don't like this recipe" at bounding box center [339, 263] width 36 height 36
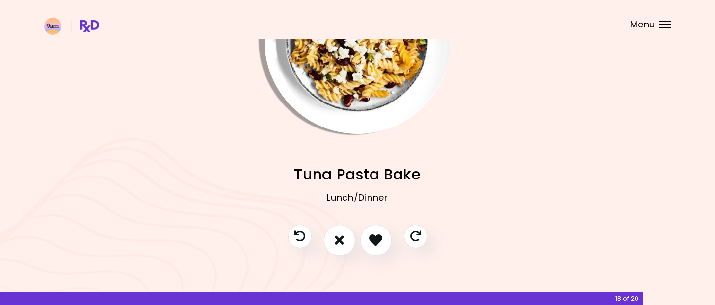
scroll to position [96, 0]
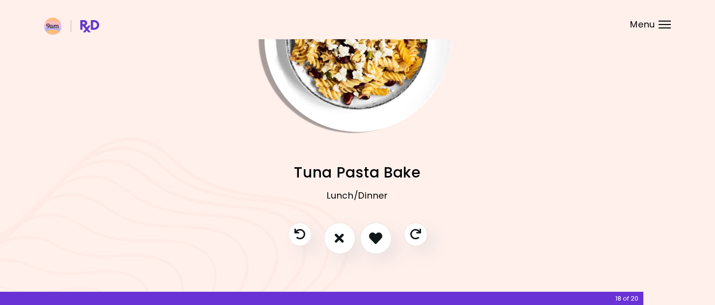
click at [650, 24] on span "Menu" at bounding box center [642, 24] width 25 height 9
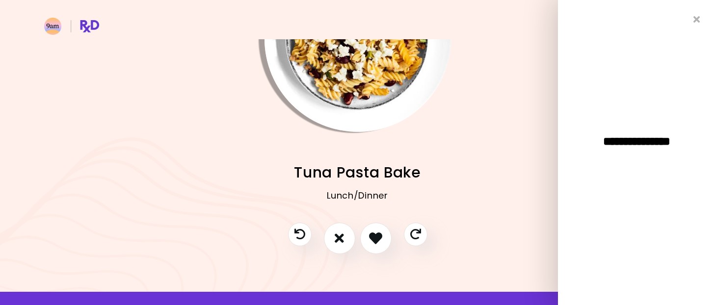
click at [497, 52] on img "Info - Beef Tacos" at bounding box center [583, 39] width 186 height 186
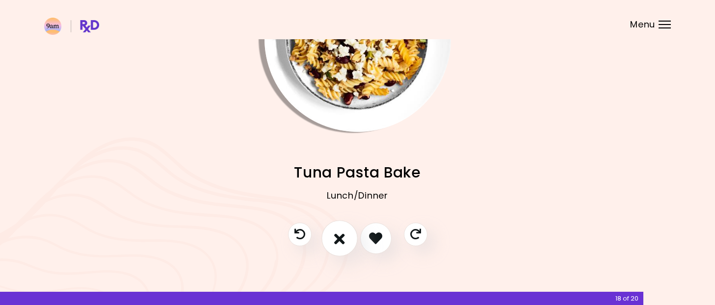
click at [330, 238] on button "I don't like this recipe" at bounding box center [339, 238] width 36 height 36
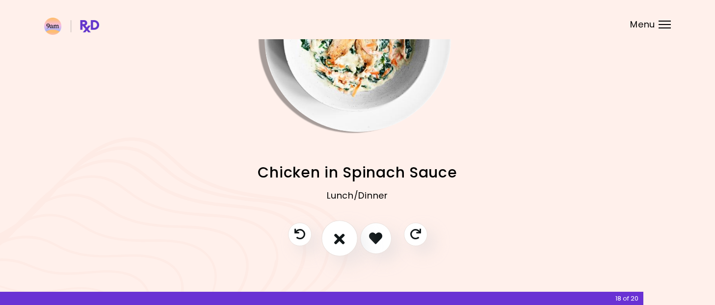
click at [330, 238] on button "I don't like this recipe" at bounding box center [339, 238] width 36 height 36
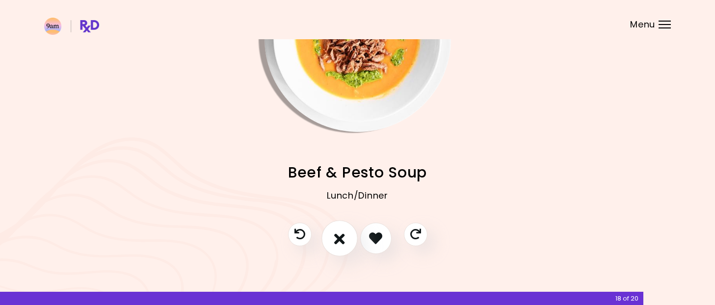
click at [330, 238] on button "I don't like this recipe" at bounding box center [339, 238] width 36 height 36
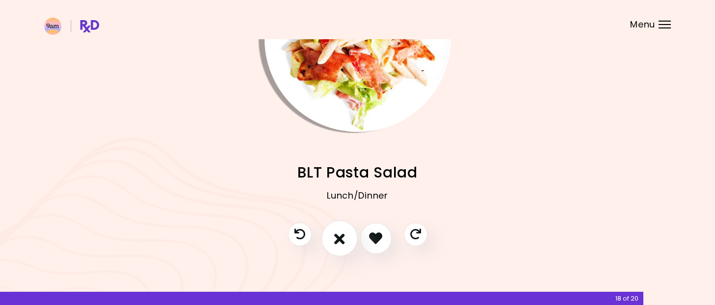
click at [330, 238] on button "I don't like this recipe" at bounding box center [339, 238] width 36 height 36
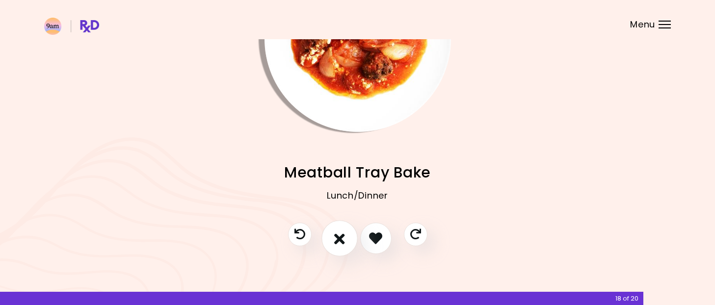
click at [330, 238] on button "I don't like this recipe" at bounding box center [339, 238] width 36 height 36
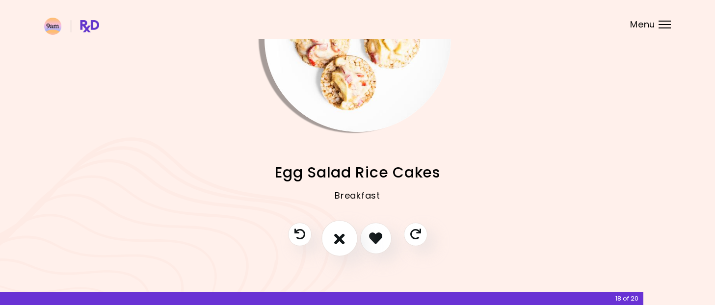
click at [330, 238] on button "I don't like this recipe" at bounding box center [339, 238] width 36 height 36
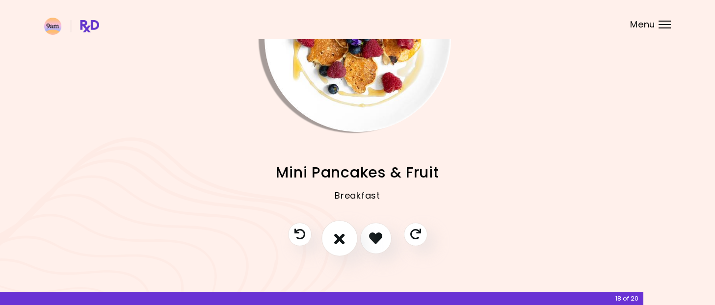
click at [330, 238] on button "I don't like this recipe" at bounding box center [339, 238] width 36 height 36
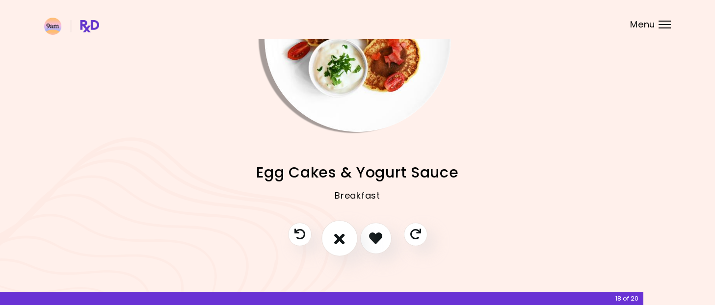
click at [330, 238] on button "I don't like this recipe" at bounding box center [339, 238] width 36 height 36
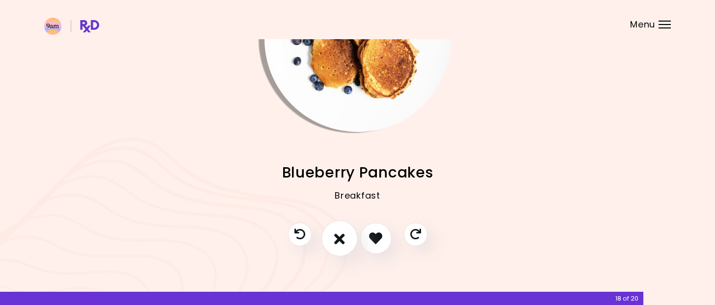
click at [330, 238] on button "I don't like this recipe" at bounding box center [339, 238] width 36 height 36
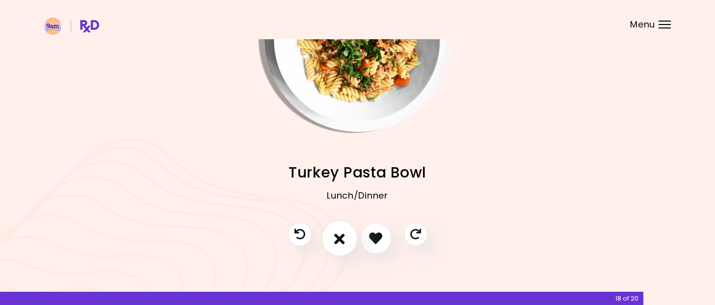
click at [329, 238] on button "I don't like this recipe" at bounding box center [339, 238] width 36 height 36
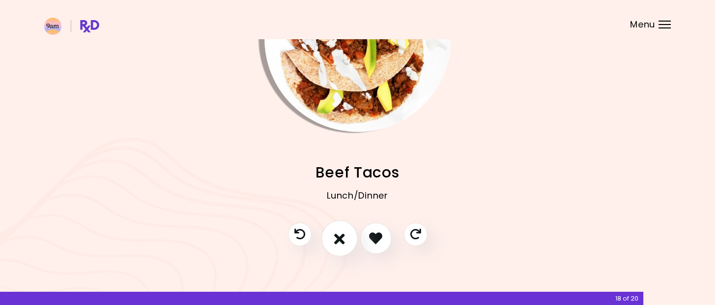
click at [329, 238] on button "I don't like this recipe" at bounding box center [339, 238] width 36 height 36
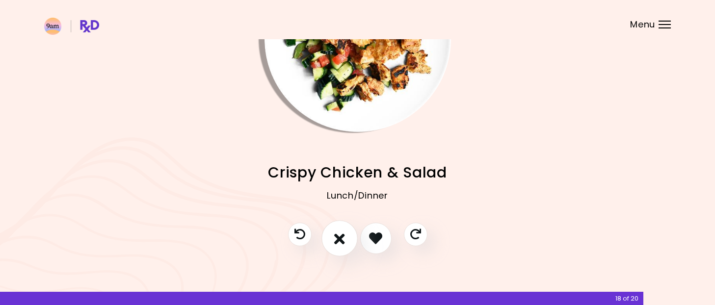
click at [329, 238] on button "I don't like this recipe" at bounding box center [339, 238] width 36 height 36
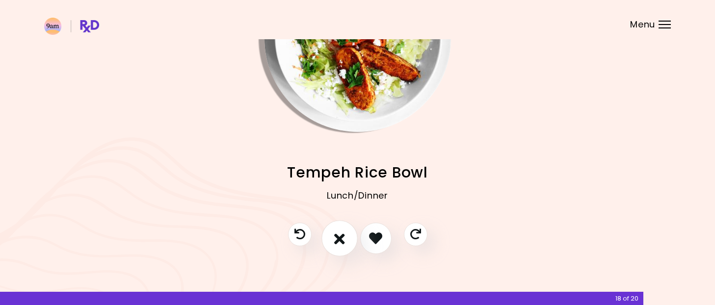
click at [329, 238] on button "I don't like this recipe" at bounding box center [339, 238] width 36 height 36
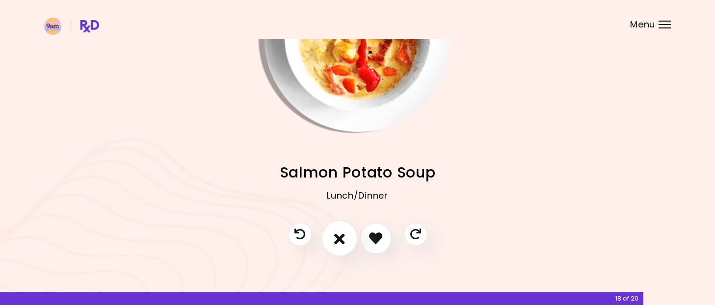
click at [329, 238] on button "I don't like this recipe" at bounding box center [339, 238] width 36 height 36
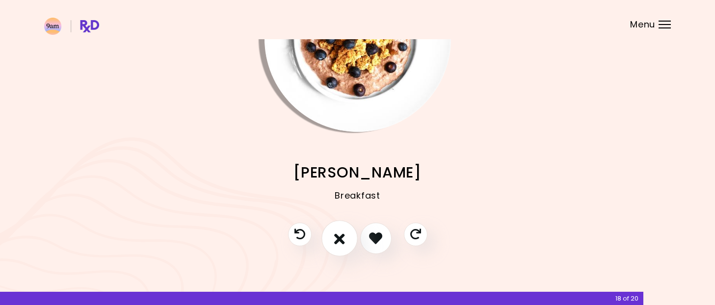
click at [329, 238] on button "I don't like this recipe" at bounding box center [339, 238] width 36 height 36
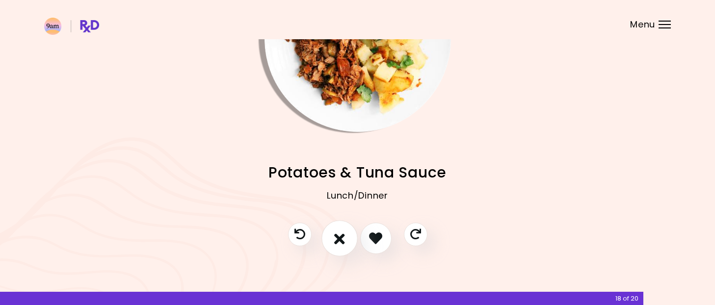
click at [329, 238] on button "I don't like this recipe" at bounding box center [339, 238] width 36 height 36
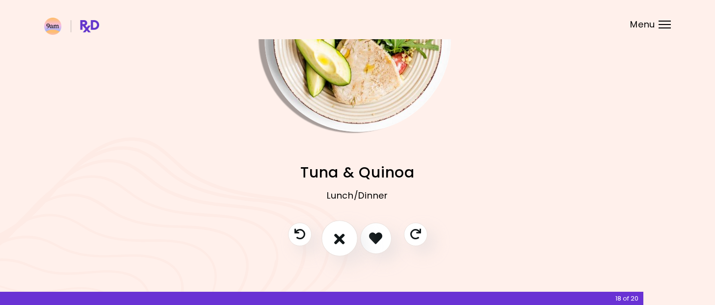
click at [329, 238] on button "I don't like this recipe" at bounding box center [339, 238] width 36 height 36
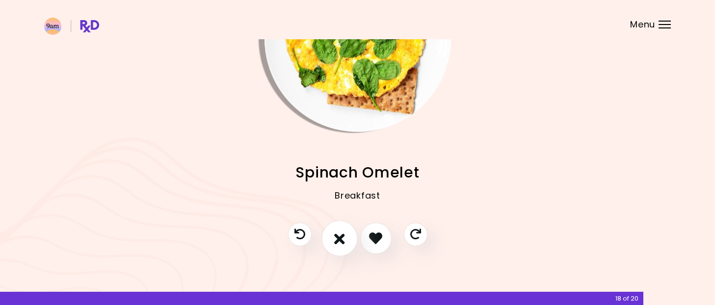
click at [329, 238] on button "I don't like this recipe" at bounding box center [339, 238] width 36 height 36
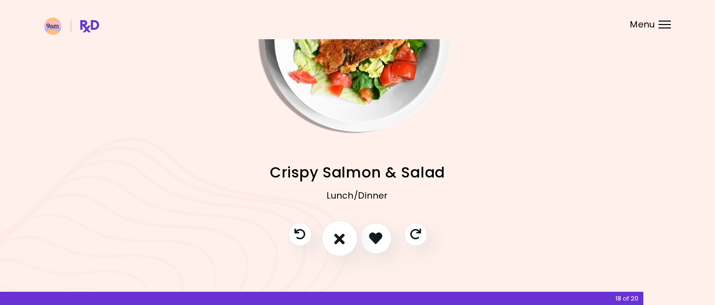
click at [329, 238] on button "I don't like this recipe" at bounding box center [339, 238] width 36 height 36
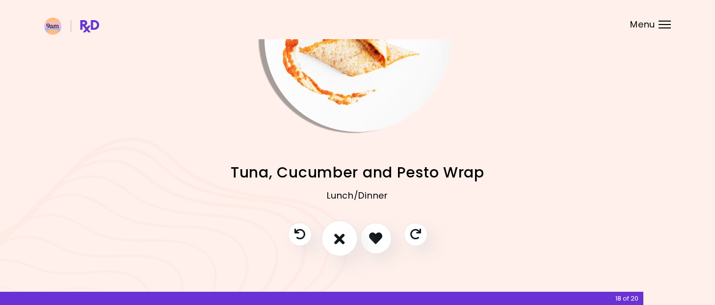
click at [329, 238] on button "I don't like this recipe" at bounding box center [339, 238] width 36 height 36
